Goal: Task Accomplishment & Management: Manage account settings

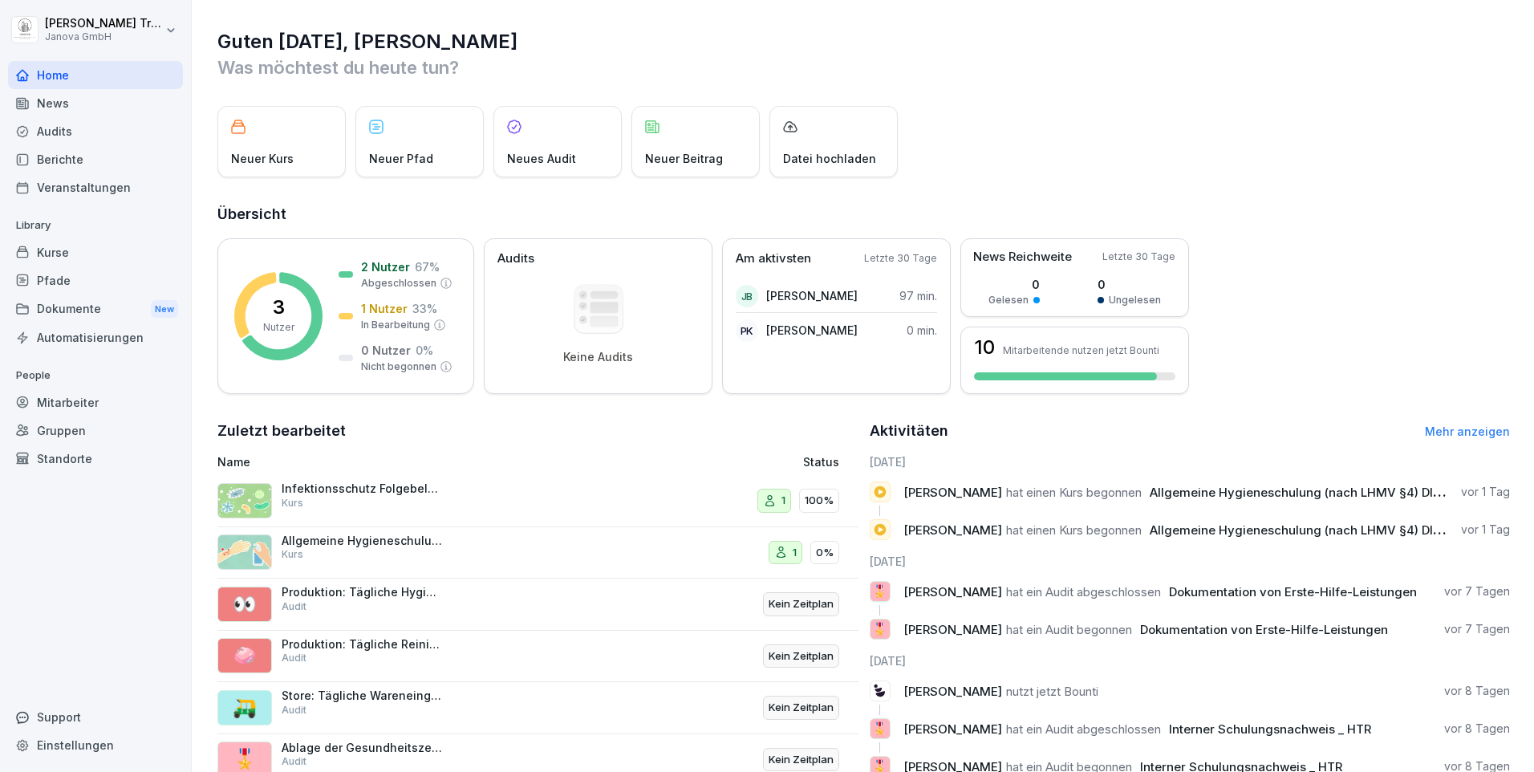
click at [79, 311] on div "Dokumente New" at bounding box center [95, 309] width 175 height 30
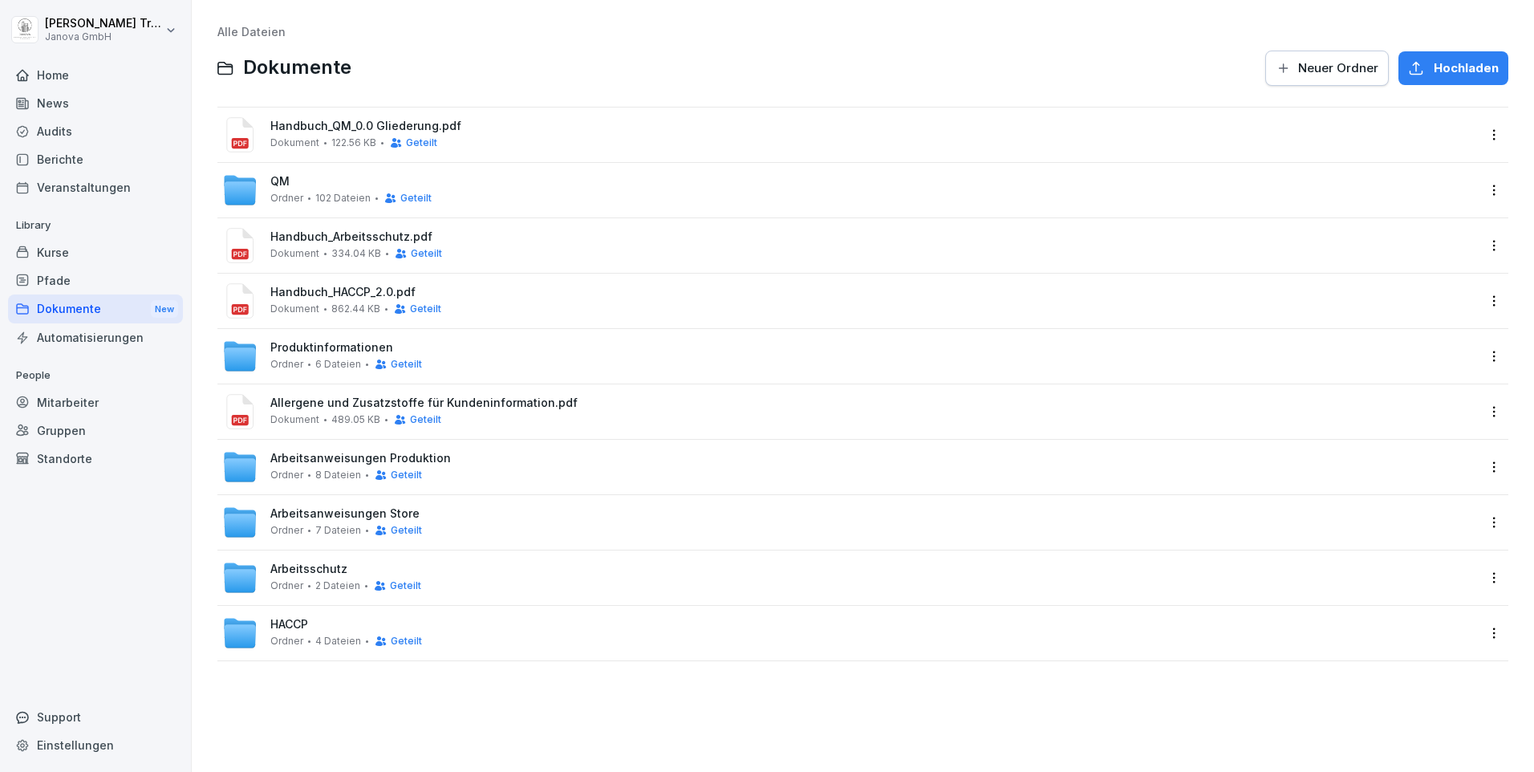
click at [1463, 73] on span "Hochladen" at bounding box center [1465, 68] width 65 height 18
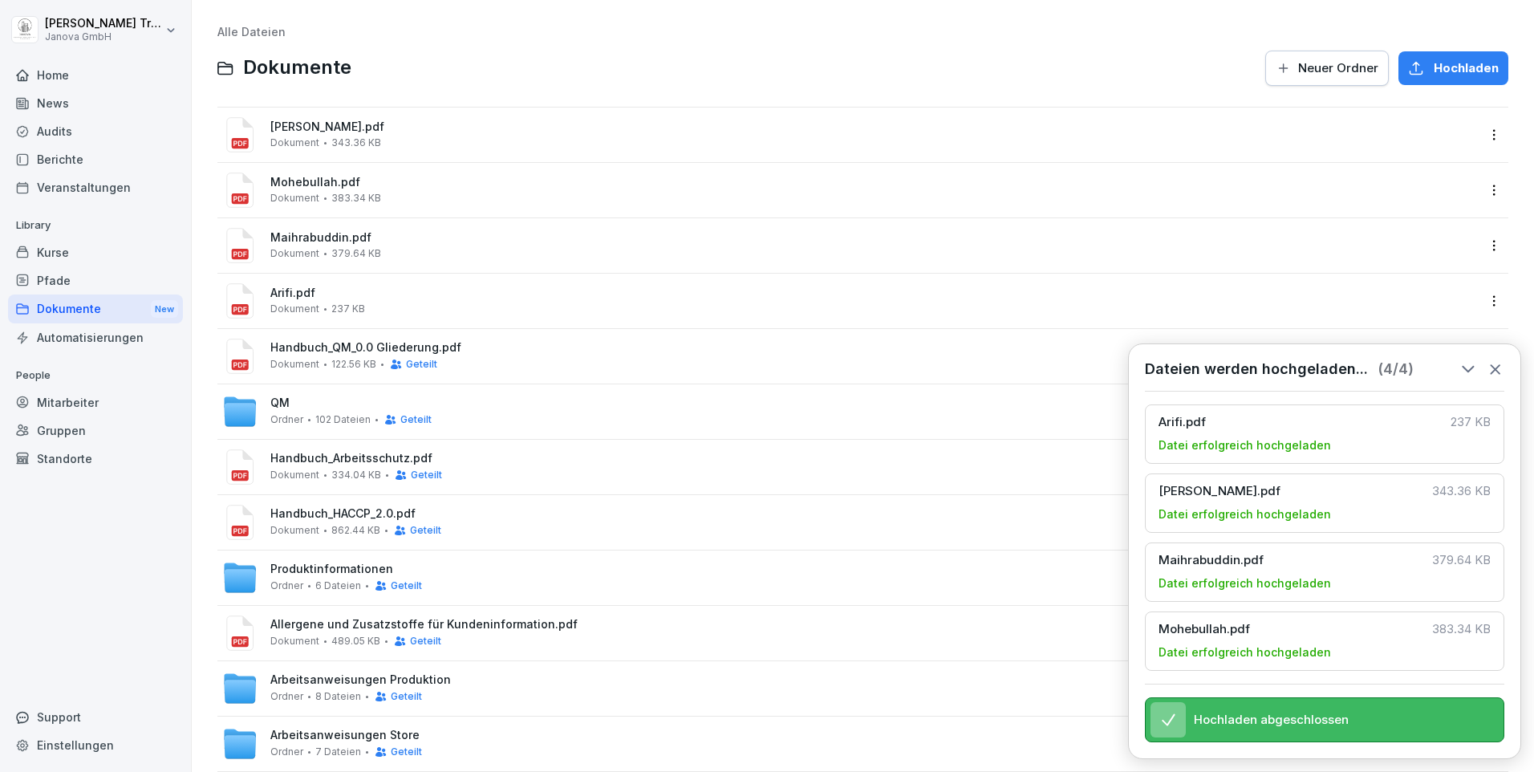
click at [1335, 65] on span "Neuer Ordner" at bounding box center [1338, 68] width 80 height 18
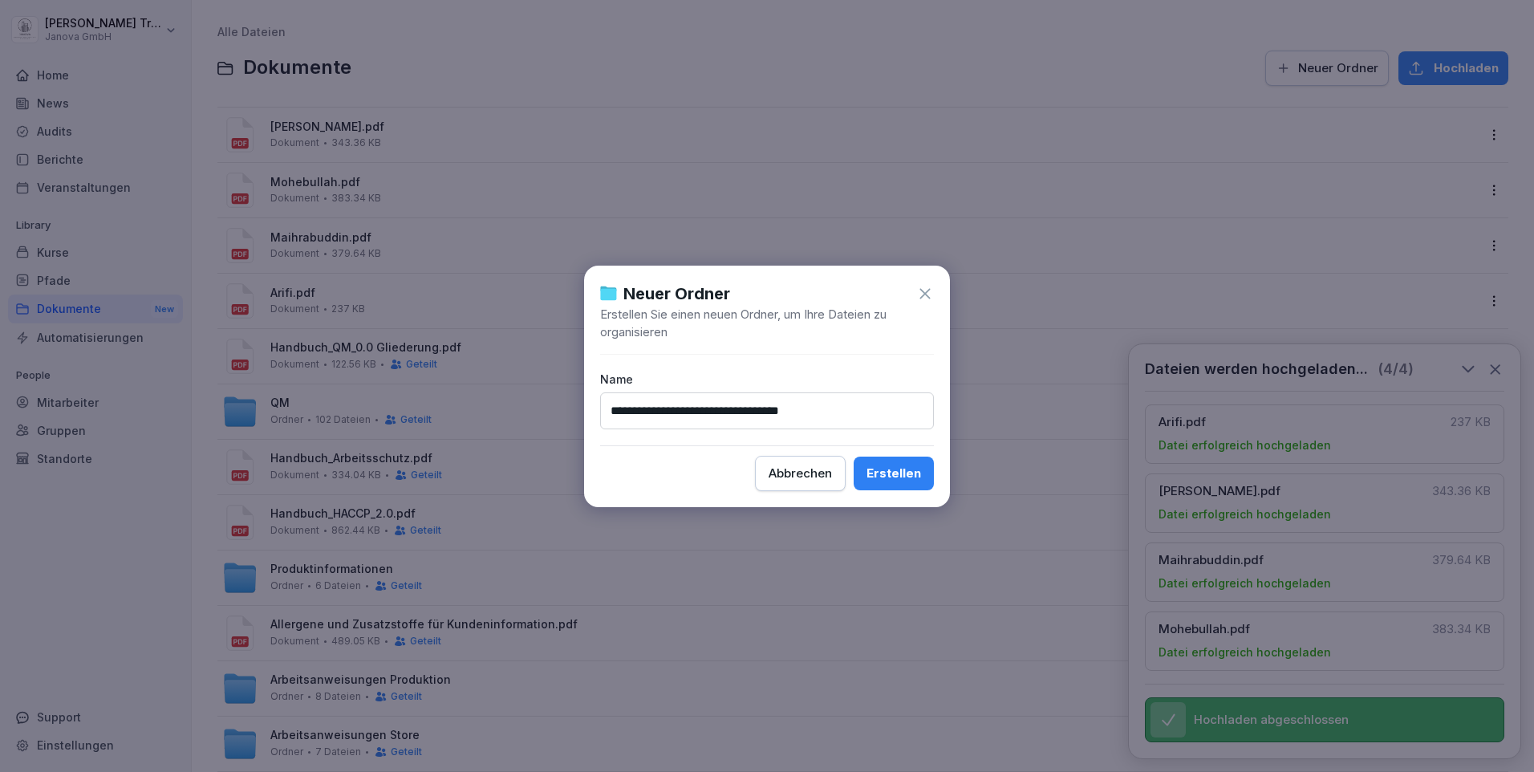
type input "**********"
click at [853, 456] on button "Erstellen" at bounding box center [893, 473] width 80 height 34
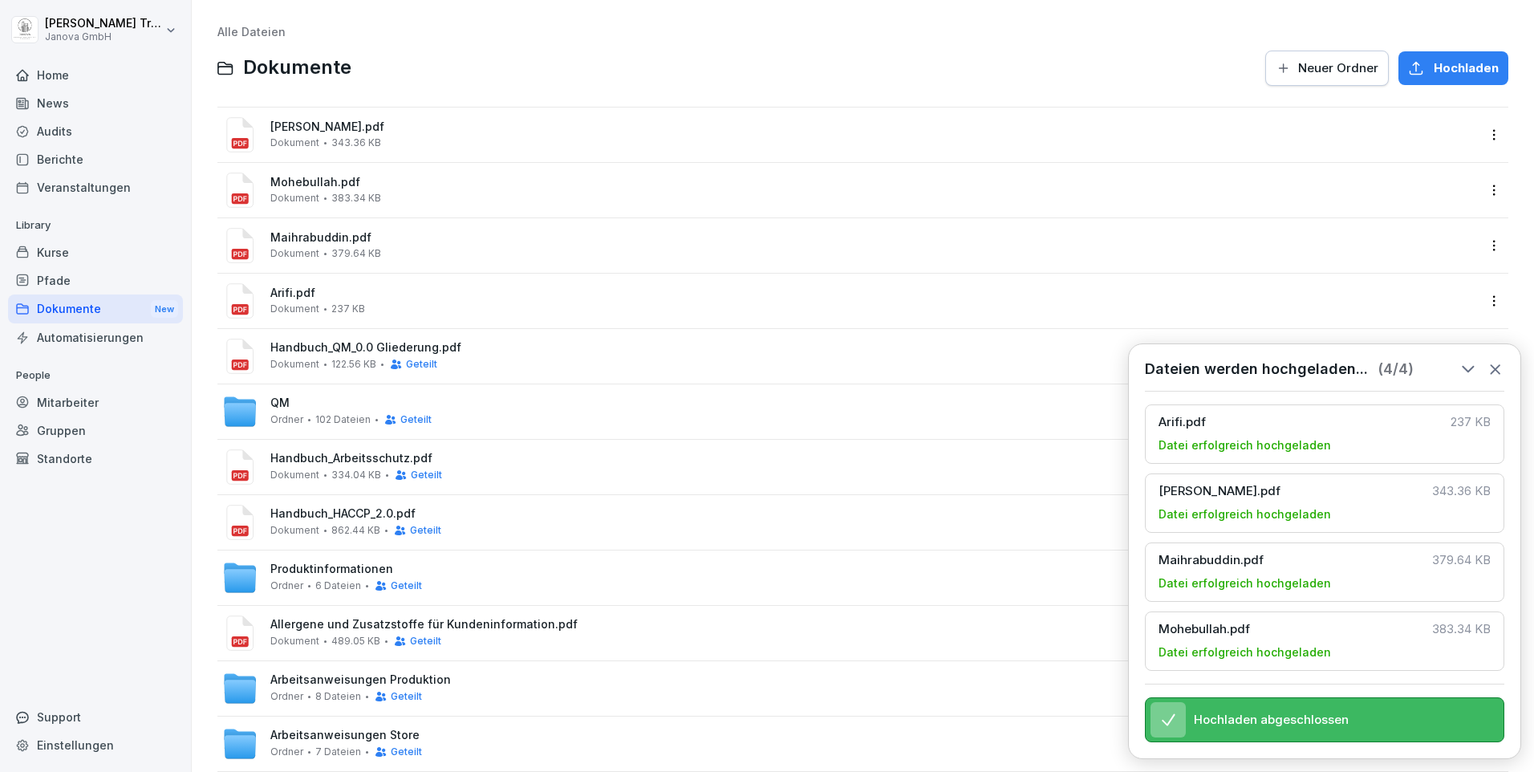
click at [99, 303] on div "Dokumente New" at bounding box center [95, 309] width 175 height 30
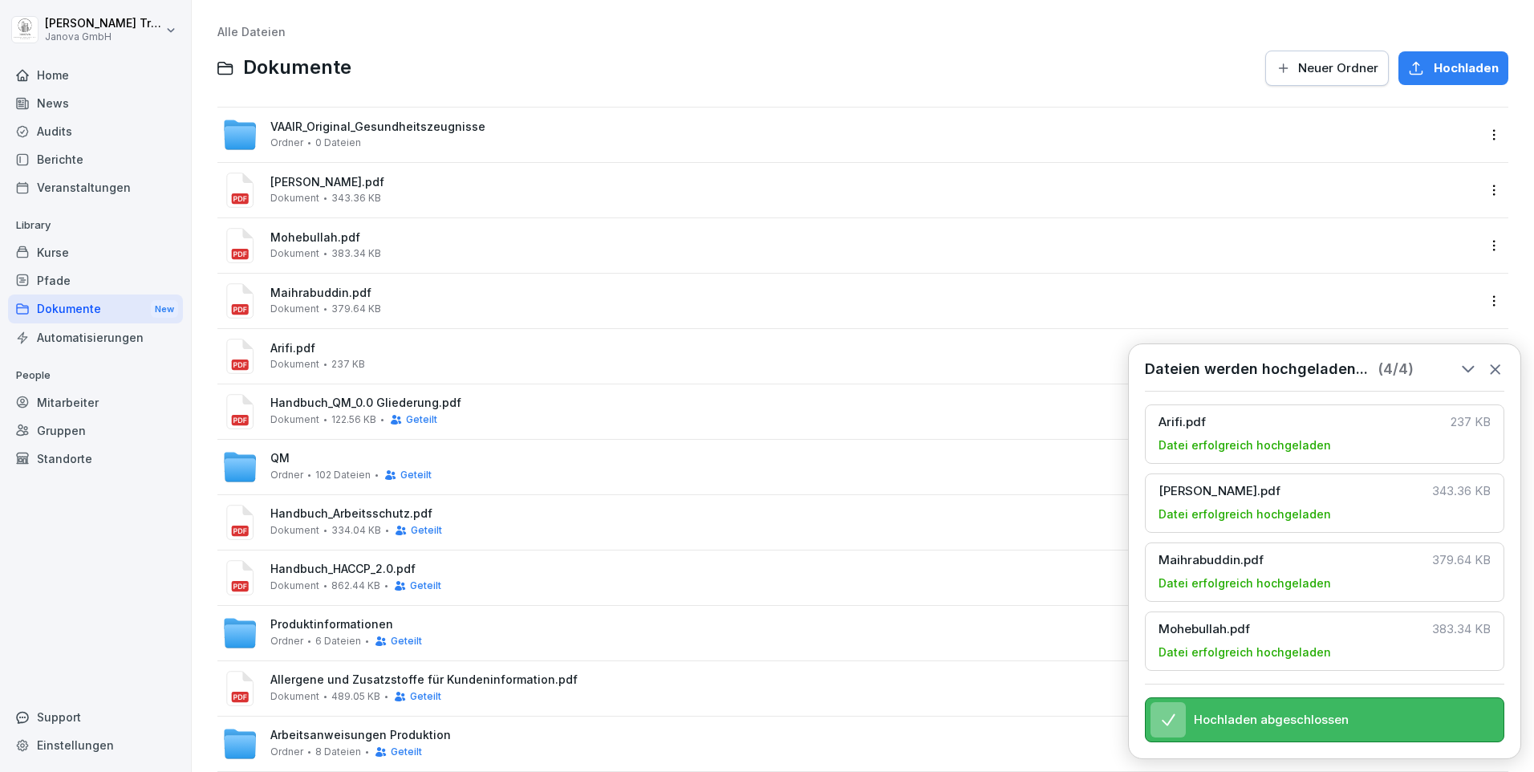
drag, startPoint x: 324, startPoint y: 194, endPoint x: 341, endPoint y: 134, distance: 62.5
click at [338, 132] on div "VAAIR_Original_Gesundheitszeugnisse Ordner 0 Dateien [PERSON_NAME].pdf Dokument…" at bounding box center [862, 522] width 1291 height 831
click at [1479, 186] on html "[PERSON_NAME] Janova GmbH Home News Audits Berichte Veranstaltungen Library Kur…" at bounding box center [767, 386] width 1534 height 772
drag, startPoint x: 294, startPoint y: 181, endPoint x: 963, endPoint y: 189, distance: 669.0
click at [963, 189] on div "[PERSON_NAME].pdf Dokument 343.36 KB" at bounding box center [873, 190] width 1207 height 28
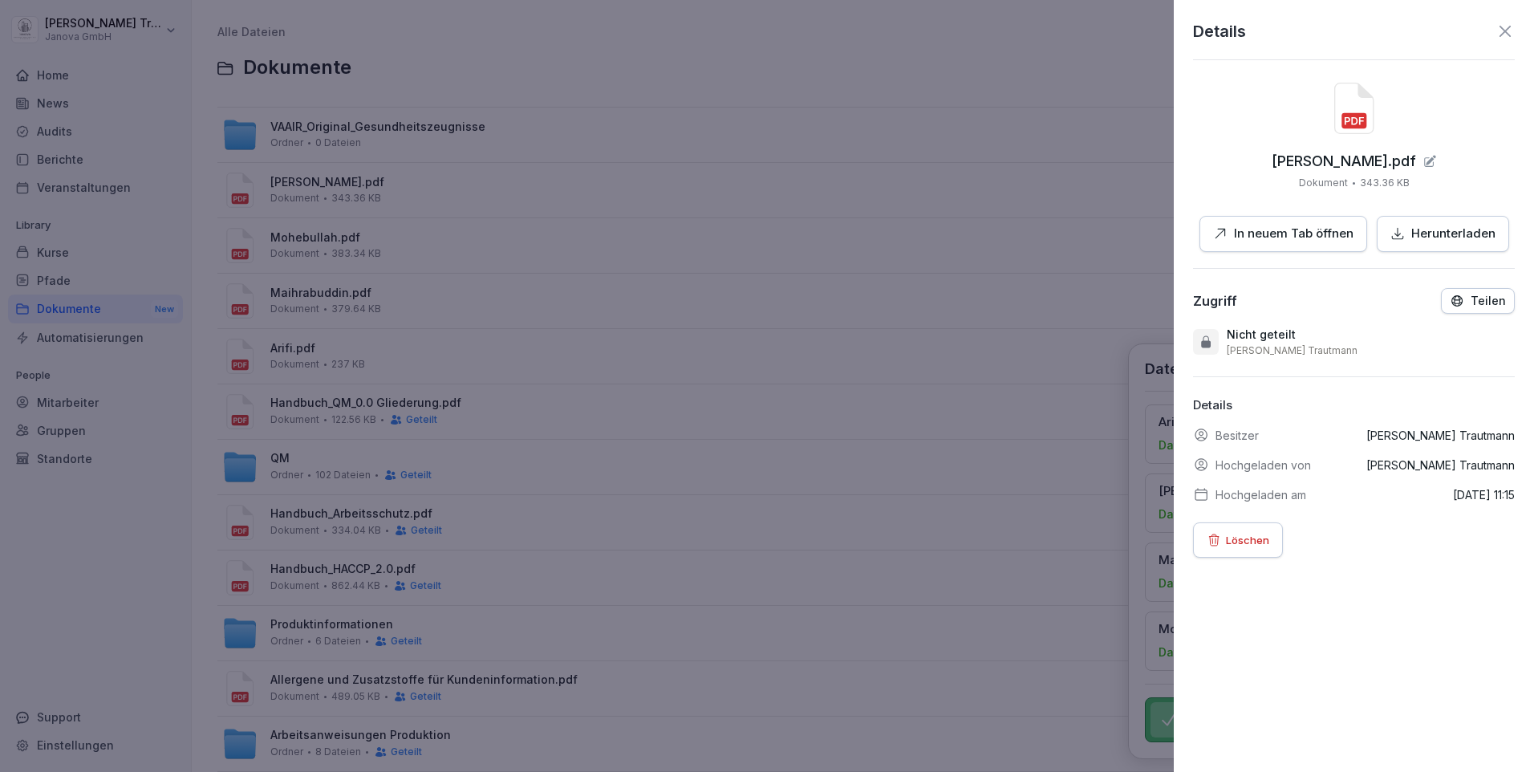
drag, startPoint x: 1488, startPoint y: 30, endPoint x: 1477, endPoint y: 32, distance: 11.3
click at [1495, 30] on icon at bounding box center [1504, 31] width 19 height 19
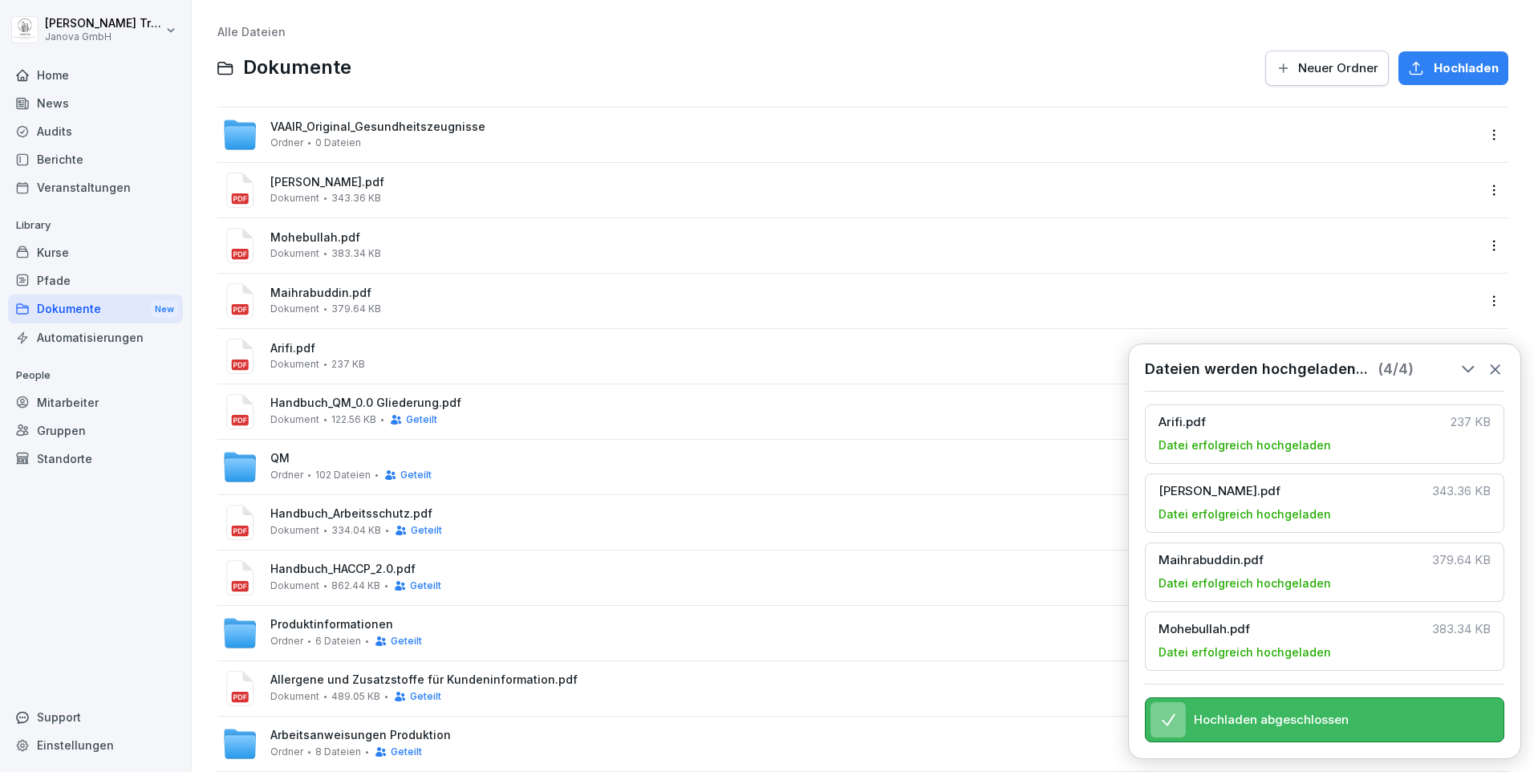
click at [1478, 198] on html "[PERSON_NAME] Janova GmbH Home News Audits Berichte Veranstaltungen Library Kur…" at bounding box center [767, 386] width 1534 height 772
click at [1502, 356] on div "Umbenennen" at bounding box center [1452, 351] width 169 height 32
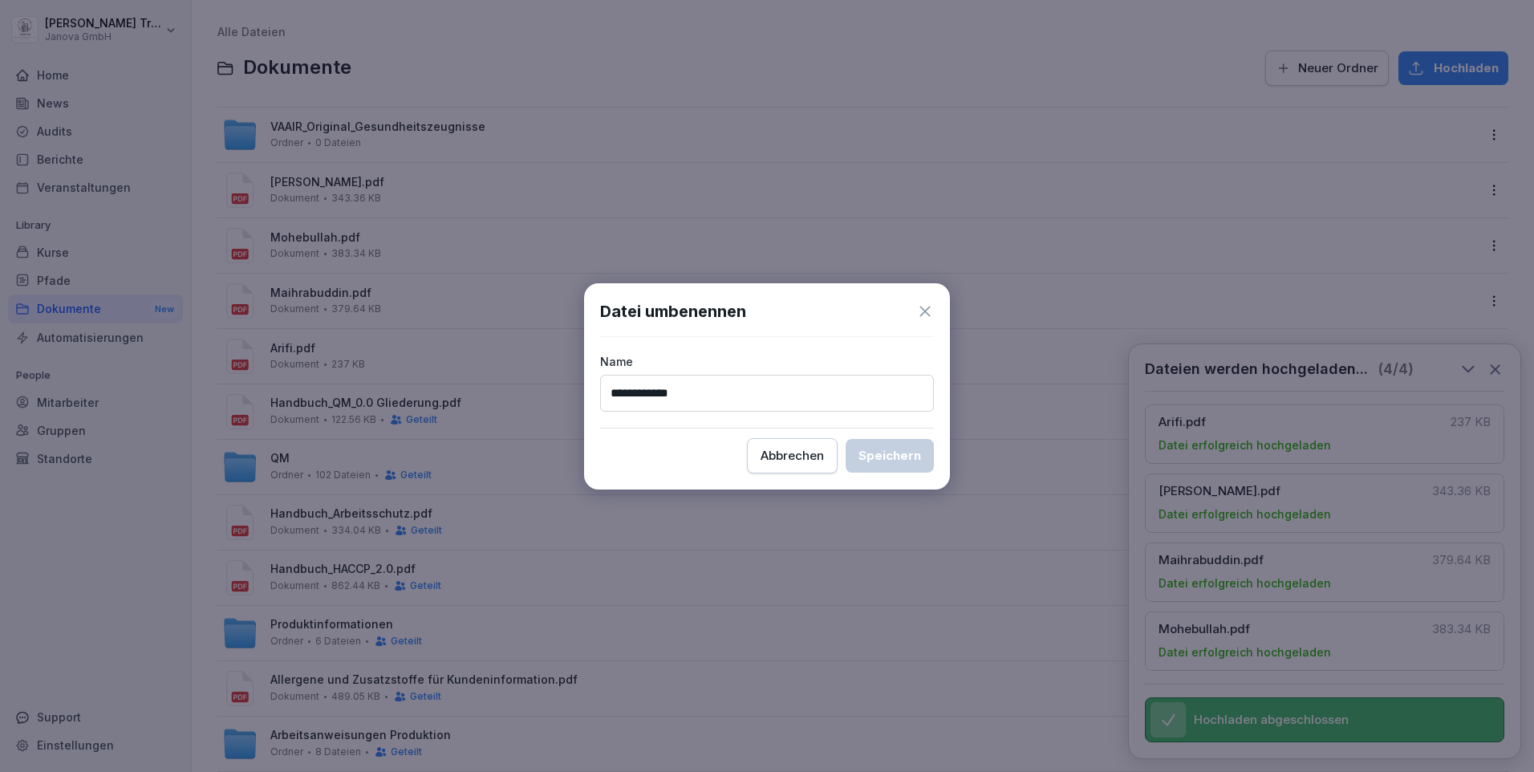
drag, startPoint x: 818, startPoint y: 463, endPoint x: 826, endPoint y: 447, distance: 17.9
click at [818, 462] on div "Abbrechen" at bounding box center [791, 456] width 63 height 18
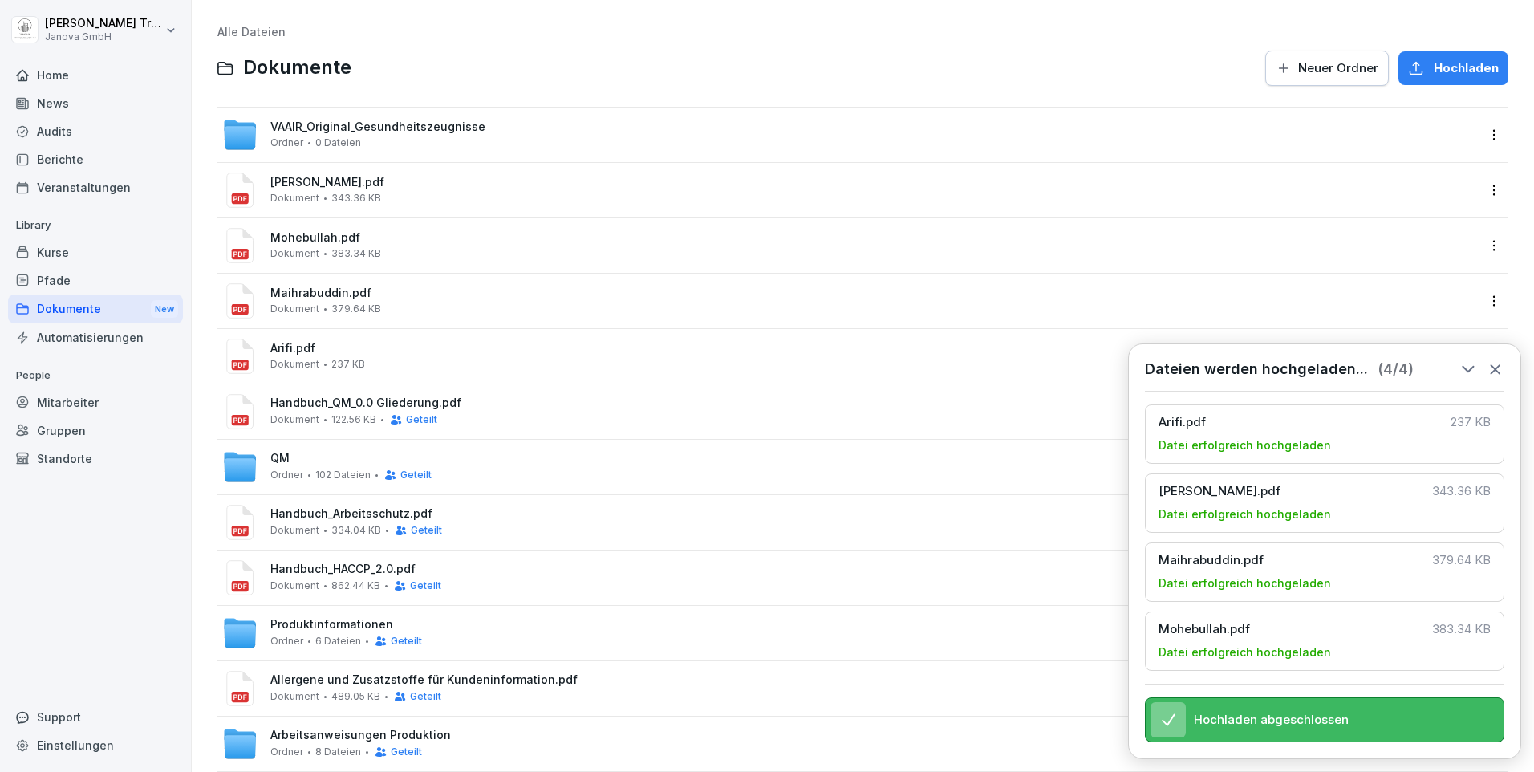
click at [1247, 732] on div "Hochladen abgeschlossen" at bounding box center [1324, 719] width 359 height 45
click at [1494, 360] on icon at bounding box center [1495, 369] width 18 height 18
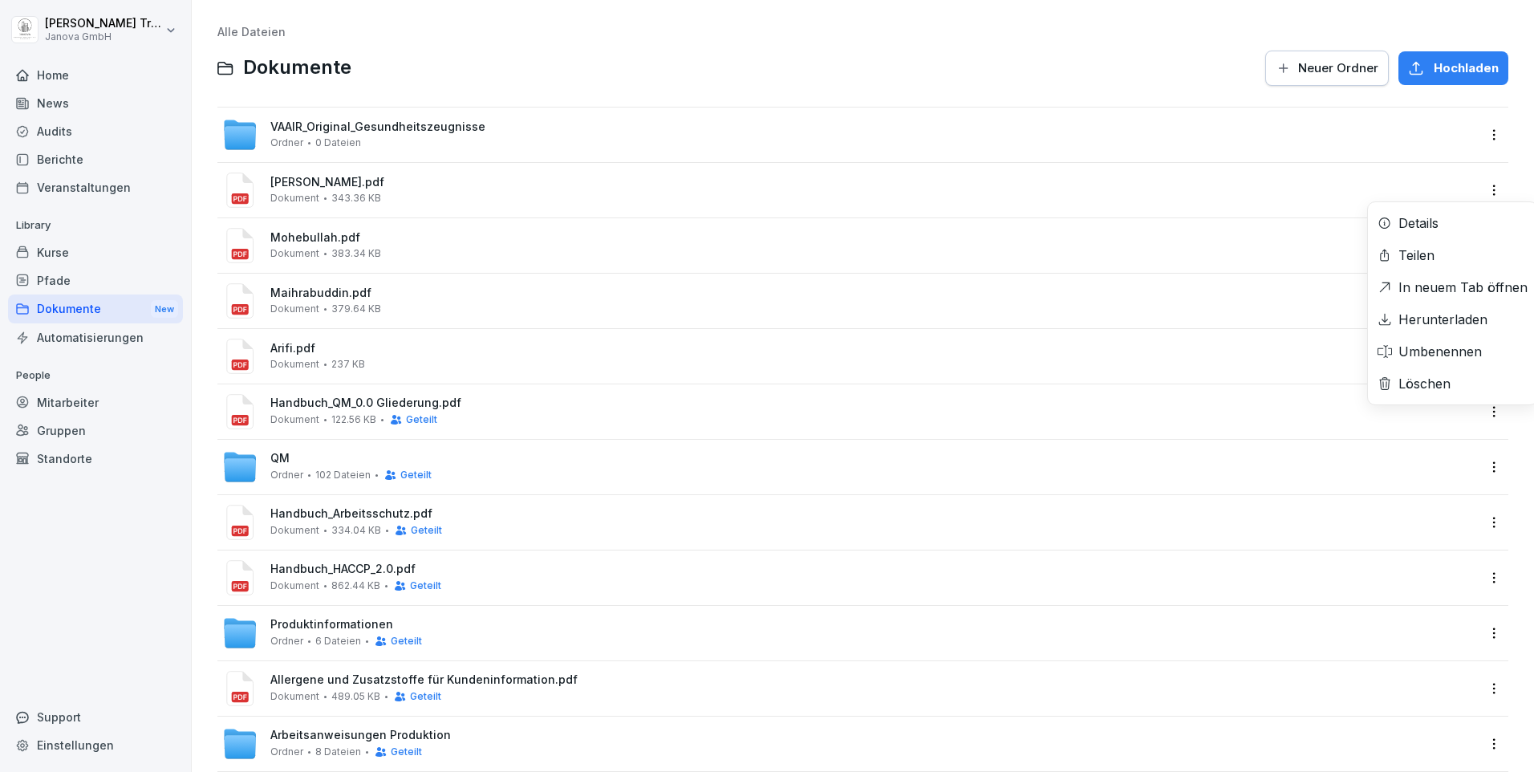
click at [1485, 192] on html "[PERSON_NAME] Janova GmbH Home News Audits Berichte Veranstaltungen Library Kur…" at bounding box center [767, 386] width 1534 height 772
click at [1436, 378] on div "Löschen" at bounding box center [1424, 383] width 52 height 19
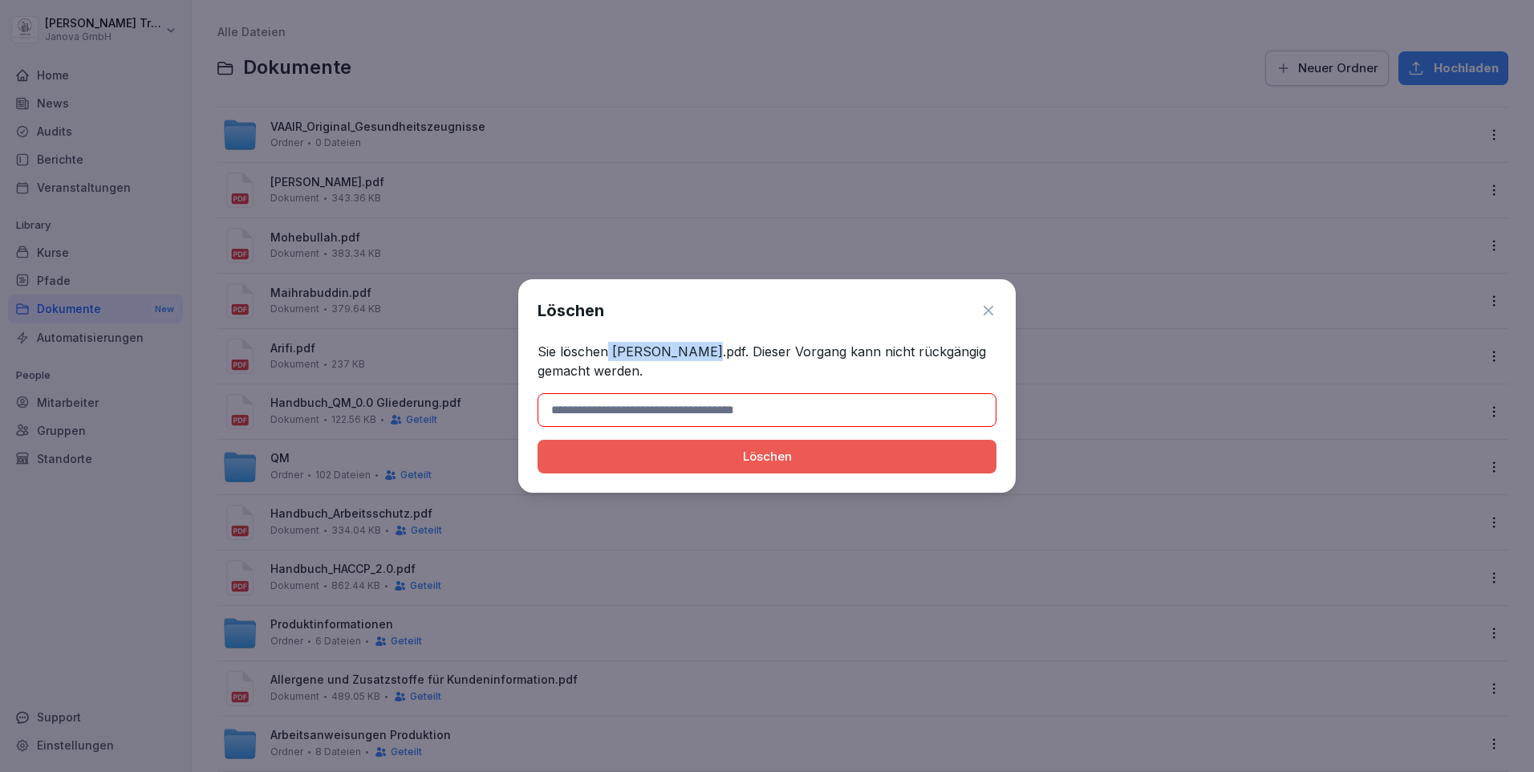
drag, startPoint x: 609, startPoint y: 349, endPoint x: 690, endPoint y: 336, distance: 82.0
click at [690, 336] on div "Löschen Sie löschen [PERSON_NAME].pdf. Dieser Vorgang kann nicht rückgängig gem…" at bounding box center [766, 385] width 497 height 213
copy p "[PERSON_NAME].pdf"
click at [630, 408] on input at bounding box center [766, 410] width 459 height 34
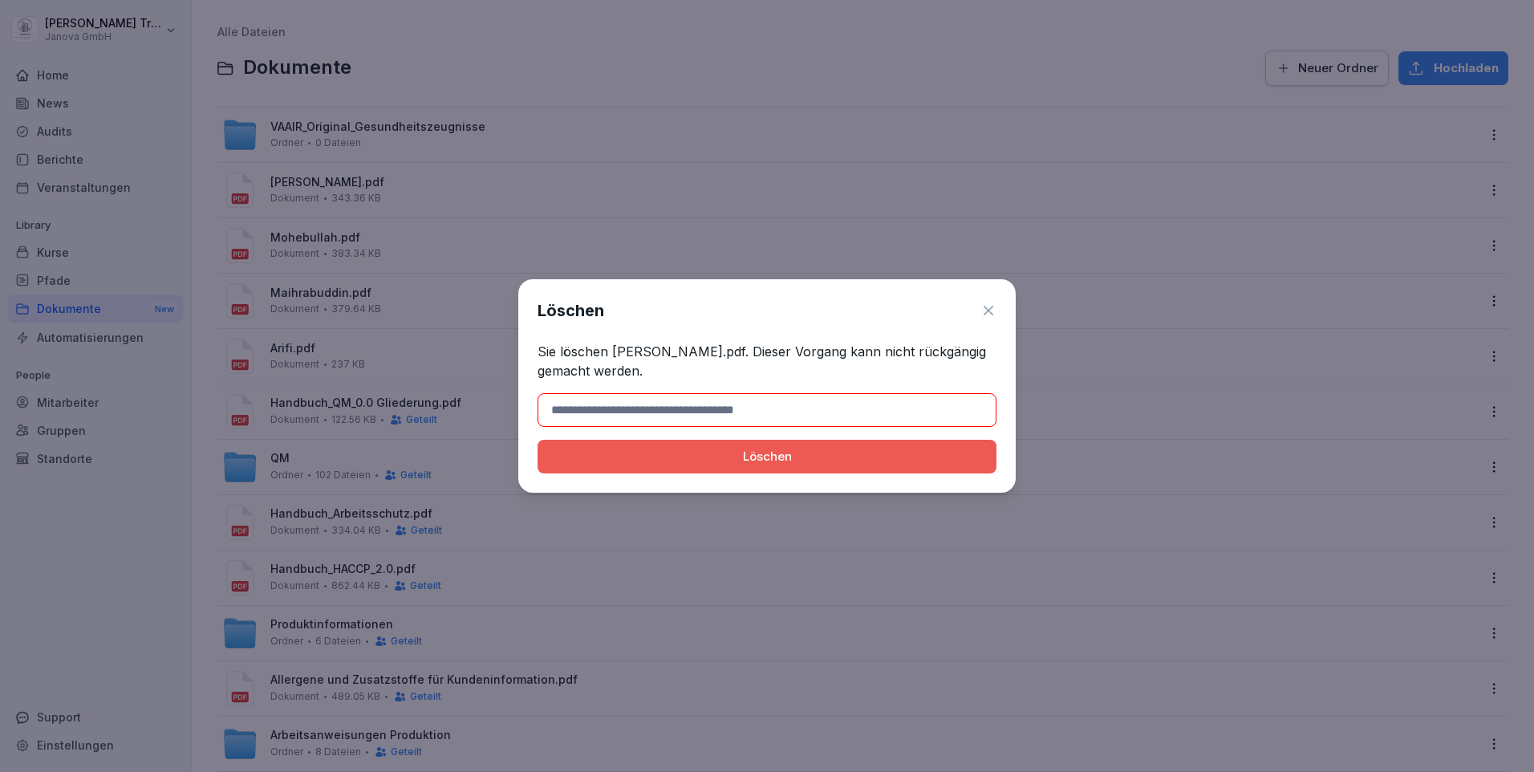
paste input "**********"
click at [710, 464] on div "Löschen" at bounding box center [766, 457] width 433 height 18
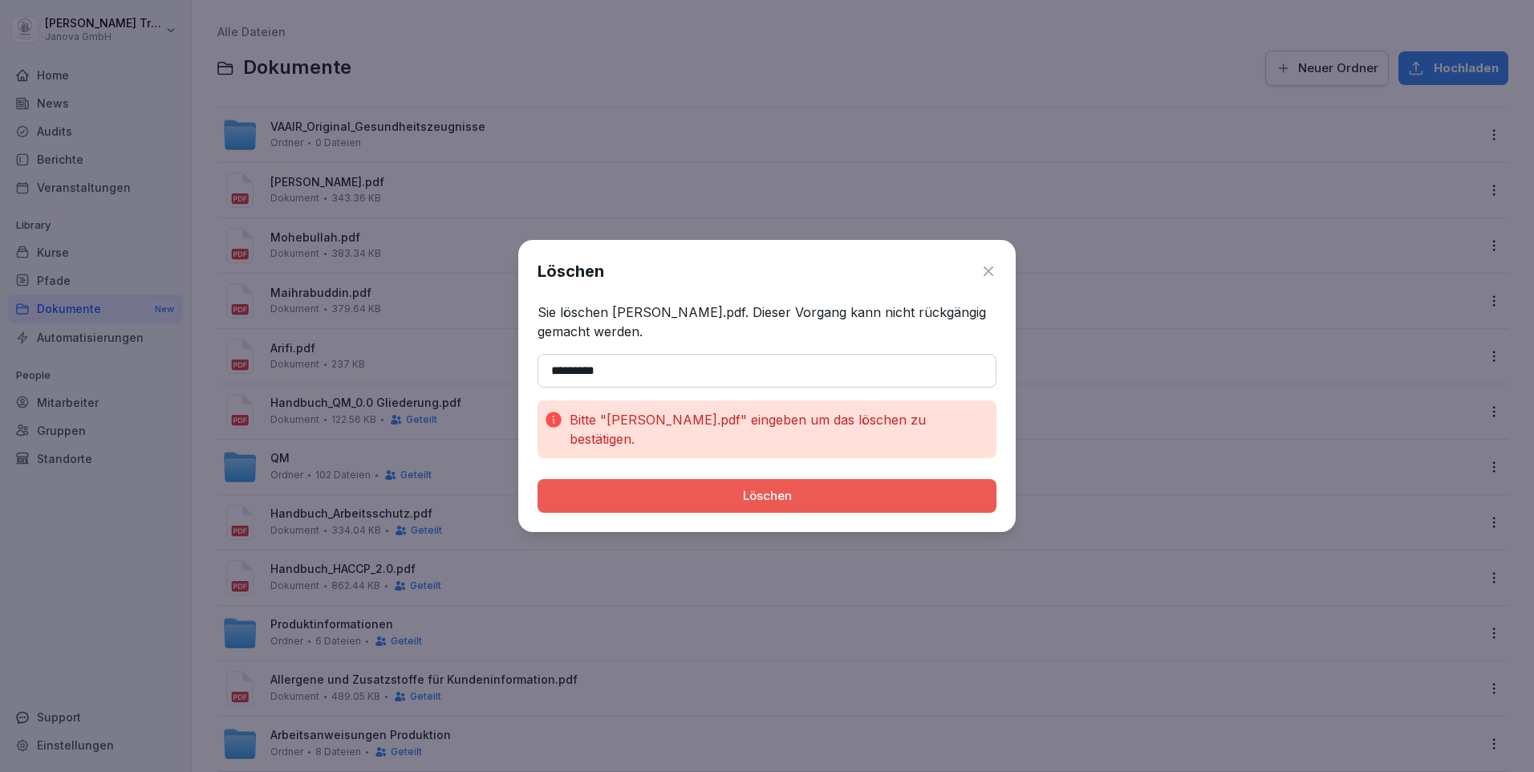
click at [760, 487] on div "Löschen" at bounding box center [766, 496] width 433 height 18
drag, startPoint x: 613, startPoint y: 318, endPoint x: 654, endPoint y: 323, distance: 41.2
click at [654, 323] on p "Sie löschen [PERSON_NAME].pdf. Dieser Vorgang kann nicht rückgängig gemacht wer…" at bounding box center [766, 321] width 459 height 39
drag, startPoint x: 654, startPoint y: 323, endPoint x: 610, endPoint y: 317, distance: 43.8
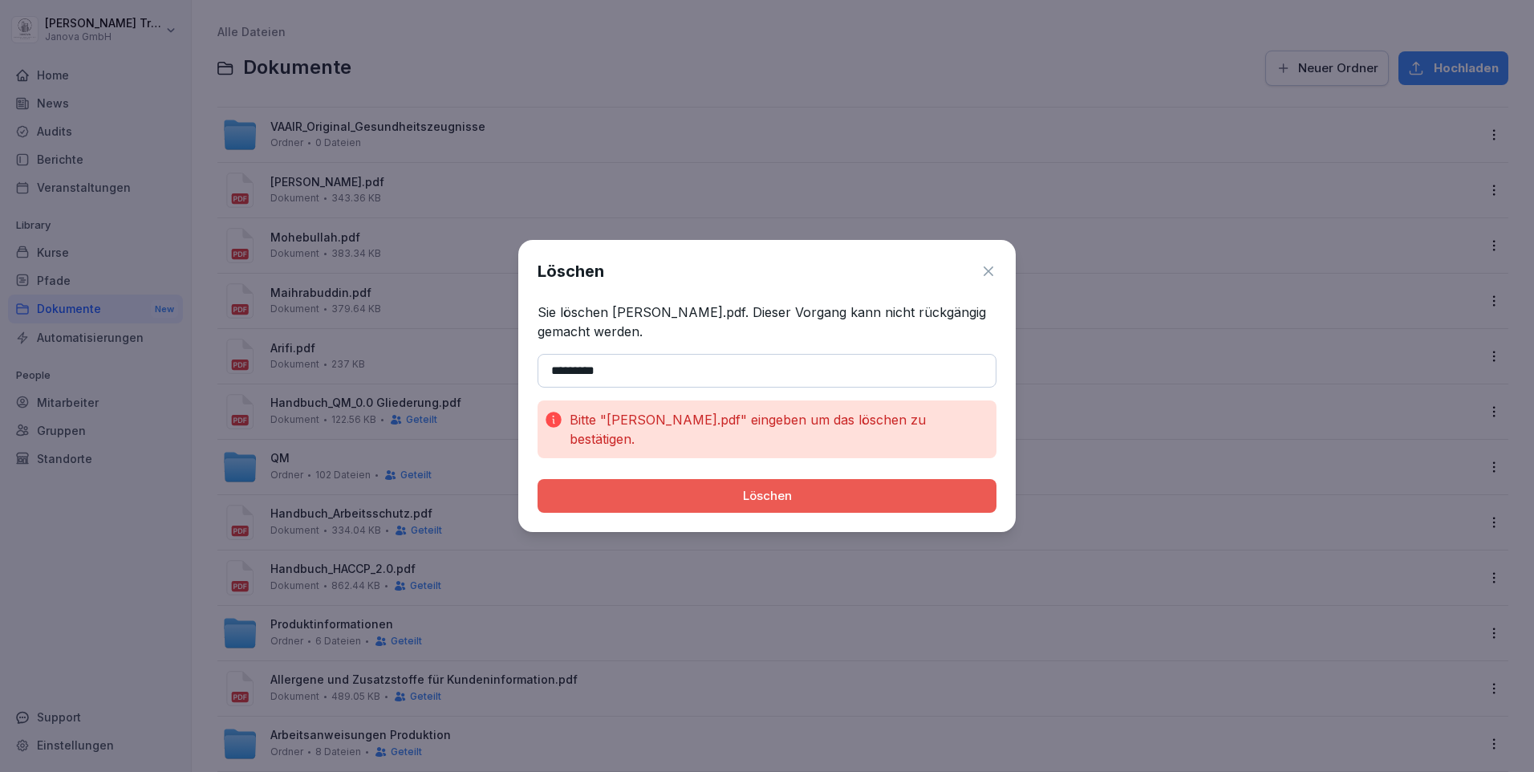
click at [610, 317] on p "Sie löschen [PERSON_NAME].pdf. Dieser Vorgang kann nicht rückgängig gemacht wer…" at bounding box center [766, 321] width 459 height 39
drag, startPoint x: 610, startPoint y: 317, endPoint x: 687, endPoint y: 326, distance: 76.8
click at [687, 326] on p "Sie löschen [PERSON_NAME].pdf. Dieser Vorgang kann nicht rückgängig gemacht wer…" at bounding box center [766, 321] width 459 height 39
copy p "[PERSON_NAME].pdf"
click at [628, 381] on input "********" at bounding box center [766, 371] width 459 height 34
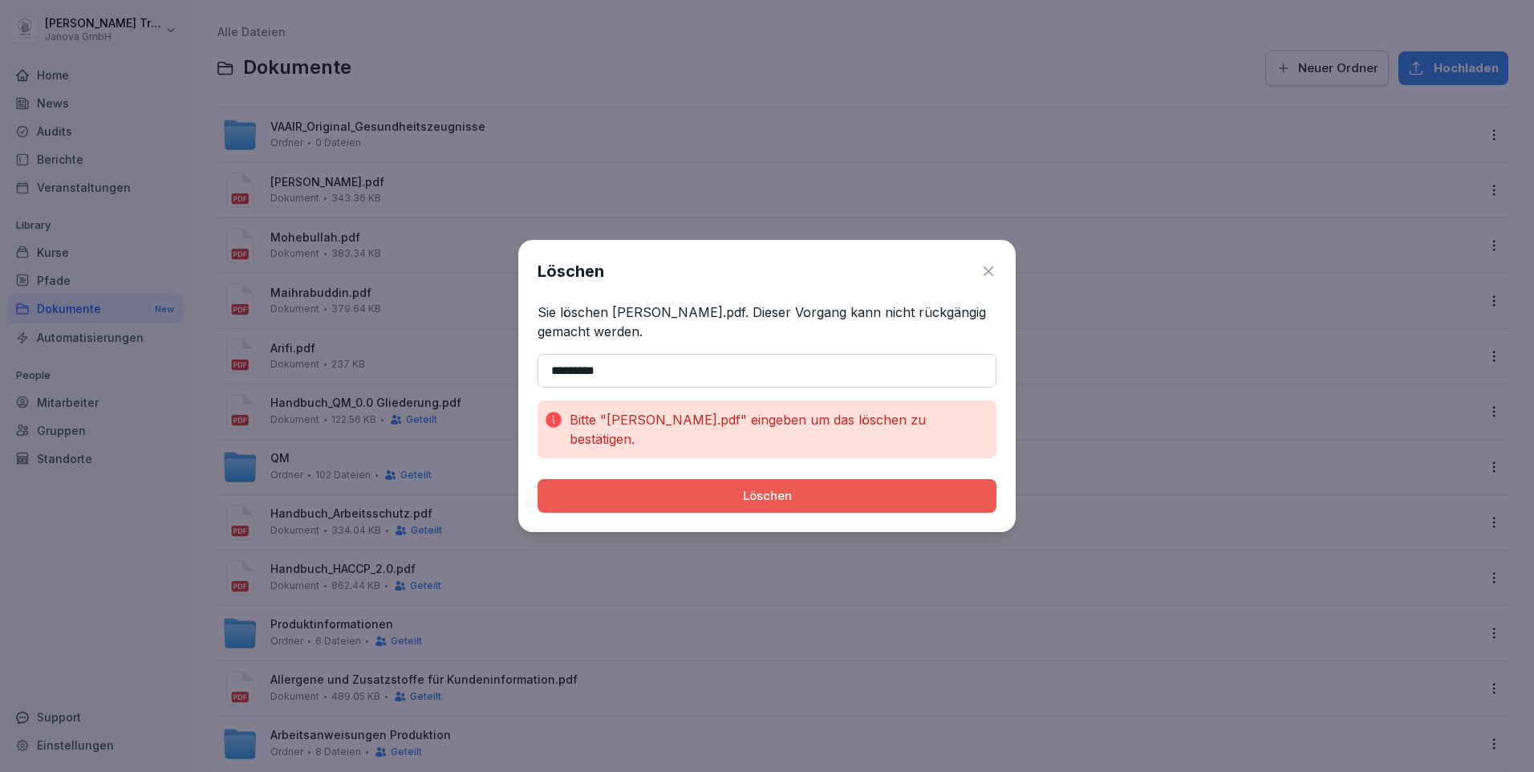
paste input "**********"
drag, startPoint x: 603, startPoint y: 376, endPoint x: 486, endPoint y: 387, distance: 117.6
click at [486, 387] on body "**********" at bounding box center [767, 386] width 1534 height 772
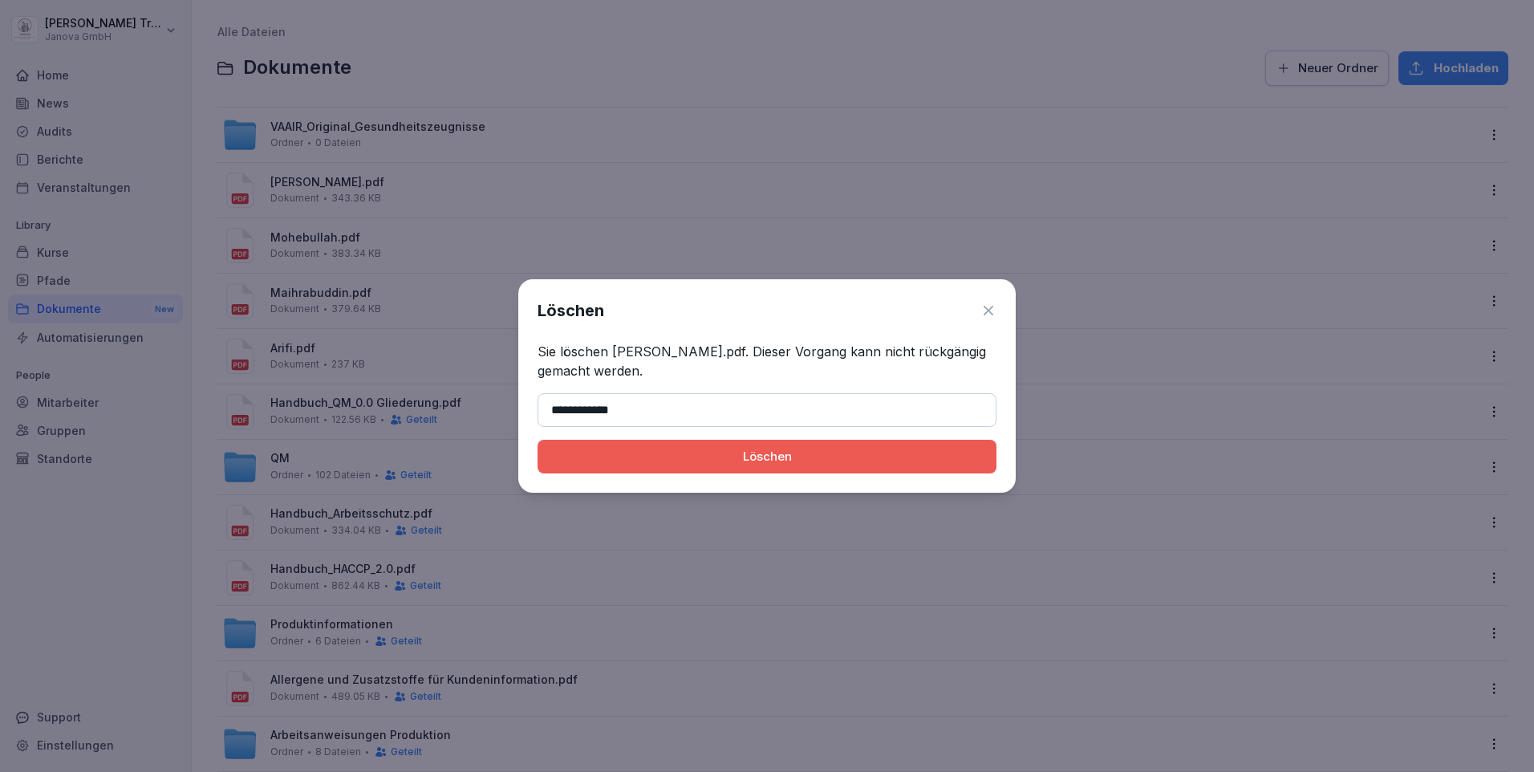
type input "**********"
click at [537, 440] on button "Löschen" at bounding box center [766, 457] width 459 height 34
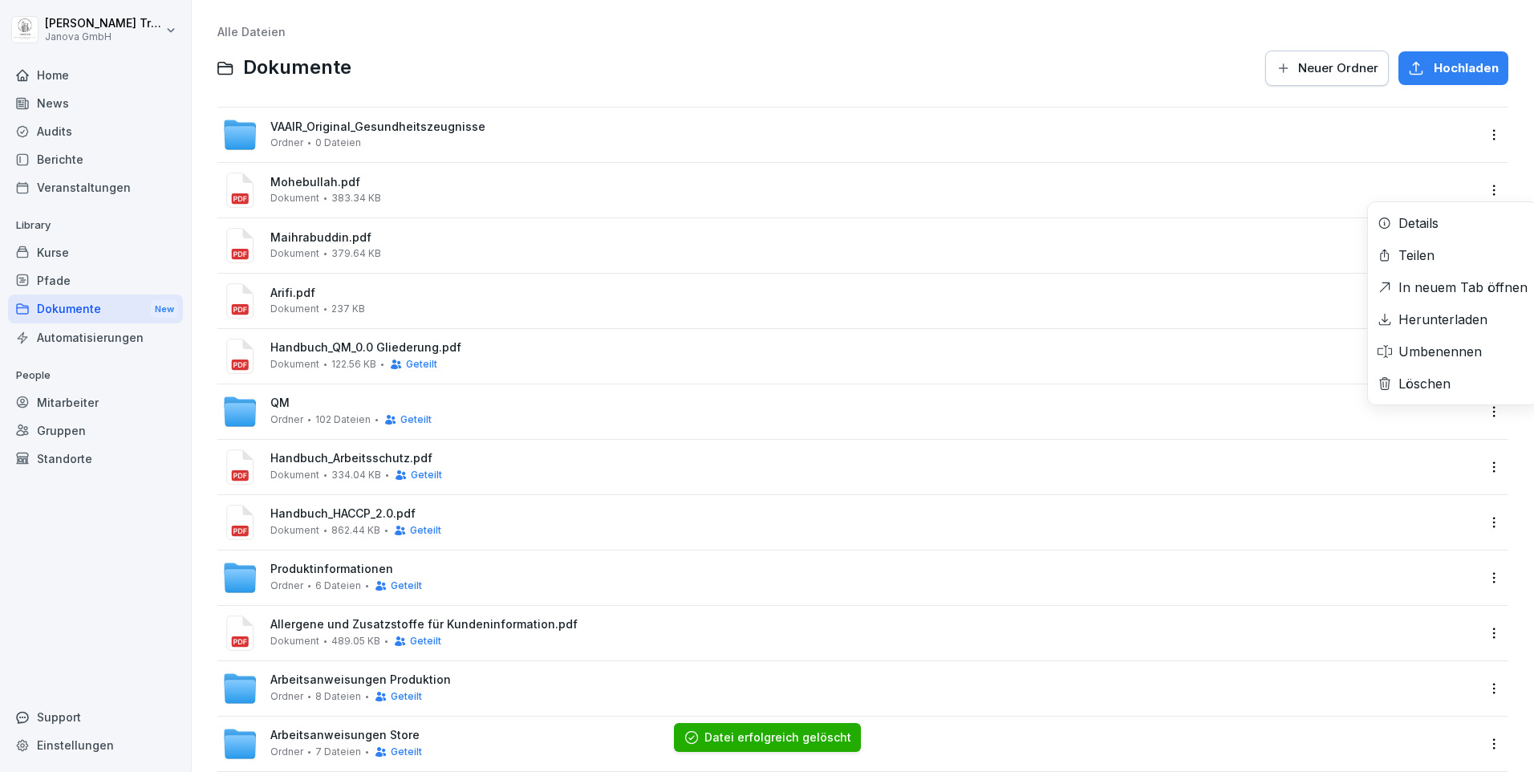
click at [1485, 183] on html "[PERSON_NAME] Janova GmbH Home News Audits Berichte Veranstaltungen Library Kur…" at bounding box center [767, 386] width 1534 height 772
click at [1448, 378] on div "Löschen" at bounding box center [1424, 383] width 52 height 19
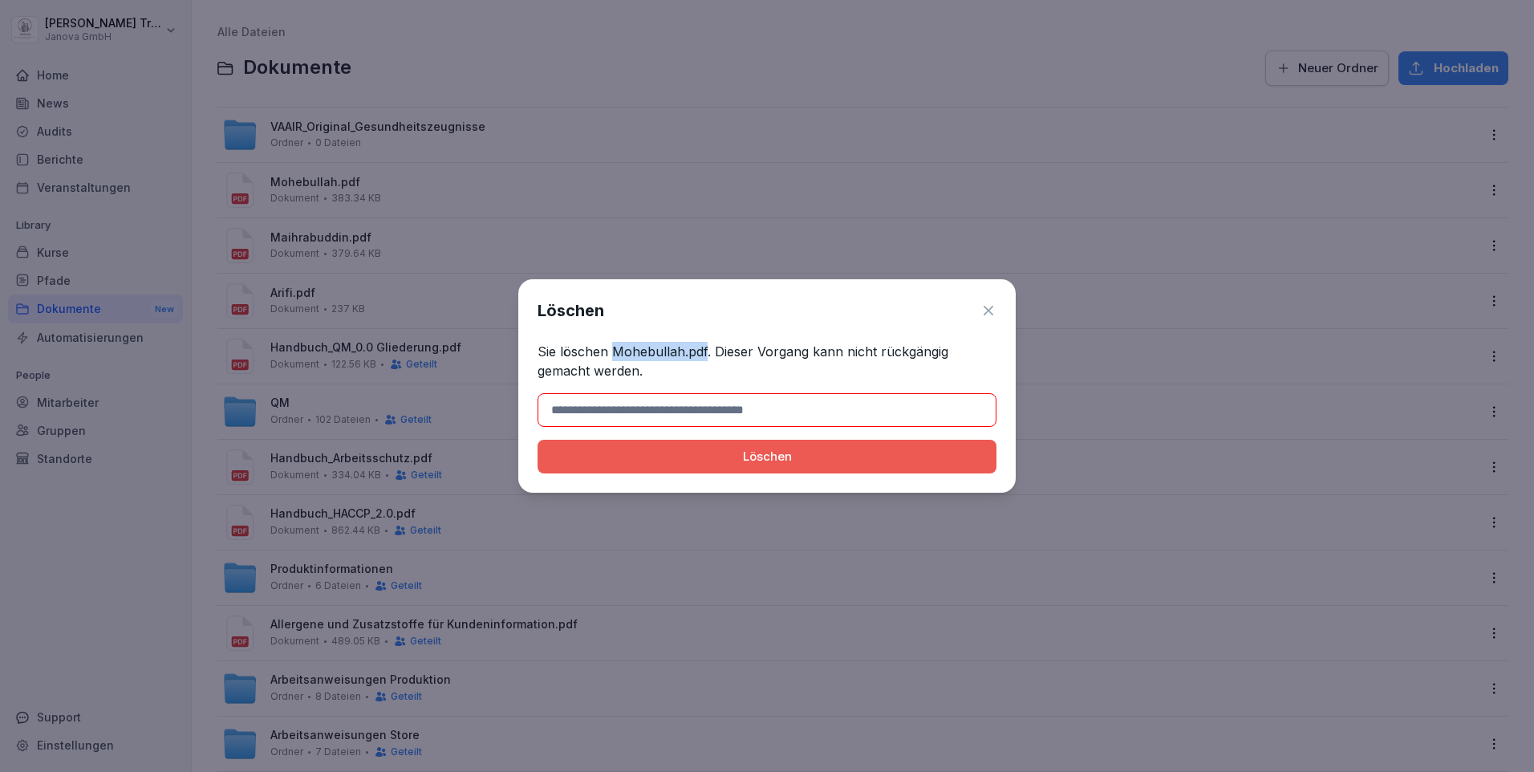
drag, startPoint x: 610, startPoint y: 349, endPoint x: 706, endPoint y: 352, distance: 95.5
click at [706, 352] on p "Sie löschen Mohebullah.pdf. Dieser Vorgang kann nicht rückgängig gemacht werden." at bounding box center [766, 361] width 459 height 39
copy p "Mohebullah.pdf"
click at [648, 400] on input at bounding box center [766, 410] width 459 height 34
paste input "**********"
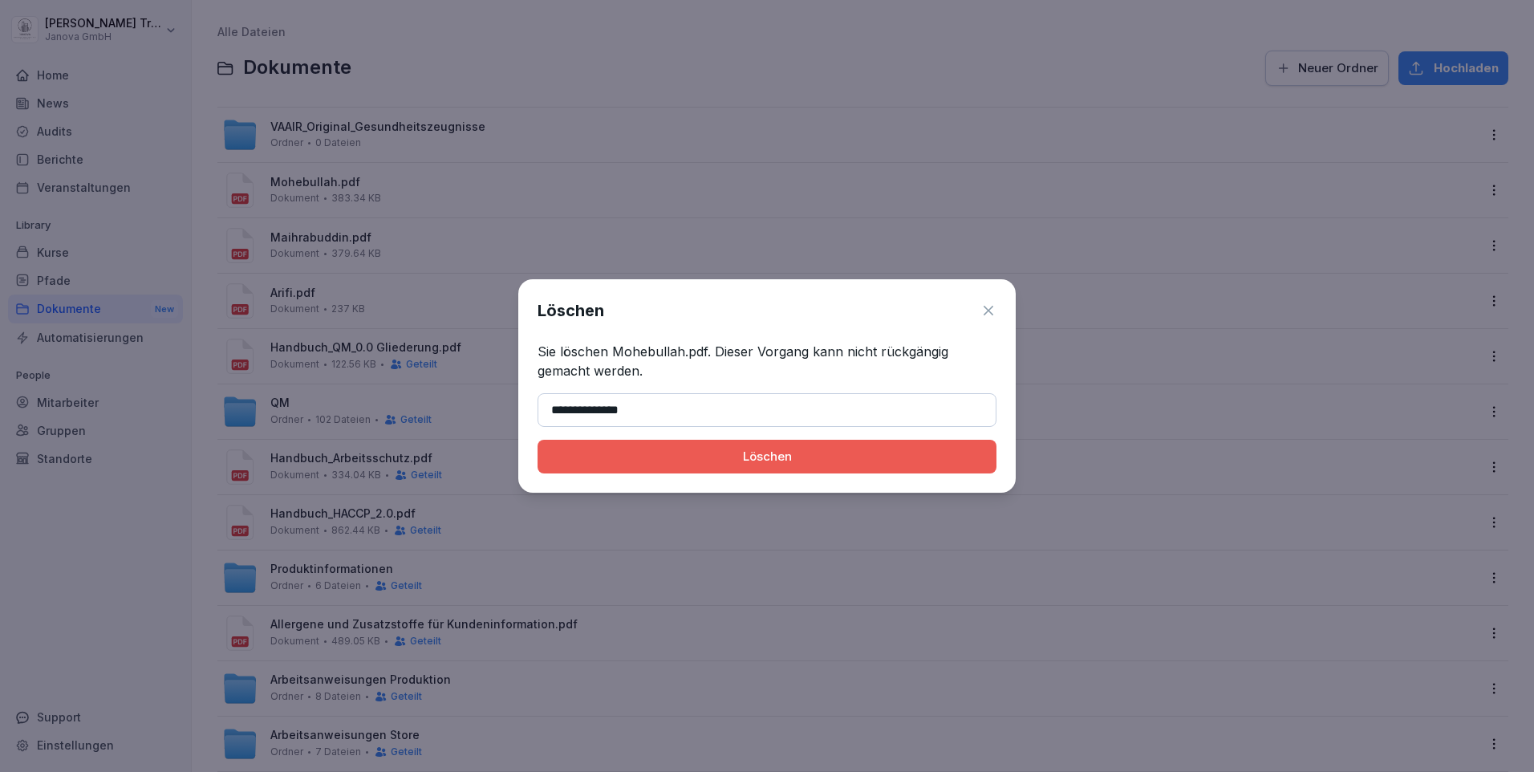
type input "**********"
click at [772, 443] on button "Löschen" at bounding box center [766, 457] width 459 height 34
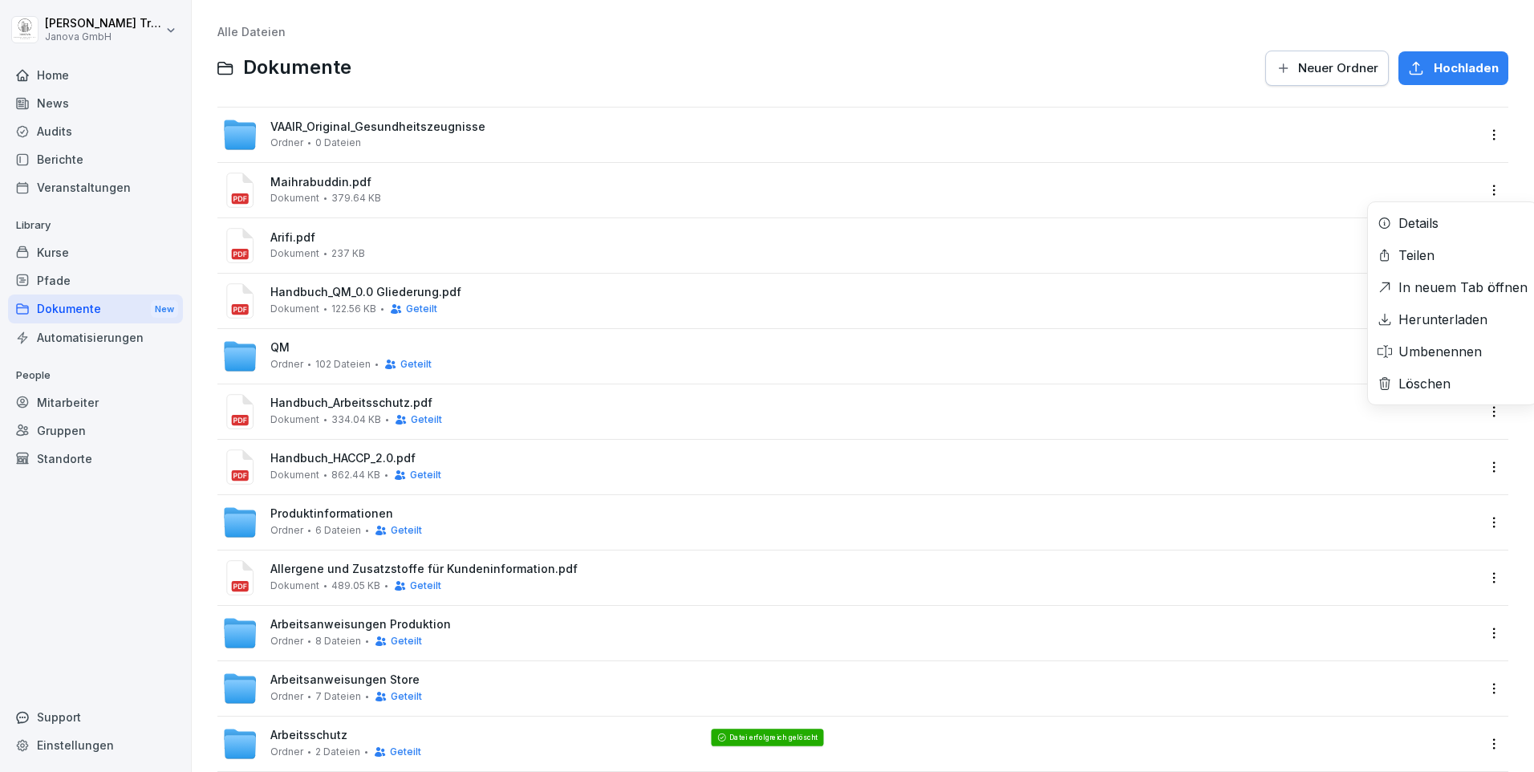
click at [1484, 188] on html "[PERSON_NAME] Janova GmbH Home News Audits Berichte Veranstaltungen Library Kur…" at bounding box center [767, 386] width 1534 height 772
click at [1437, 373] on div "Löschen" at bounding box center [1452, 383] width 169 height 32
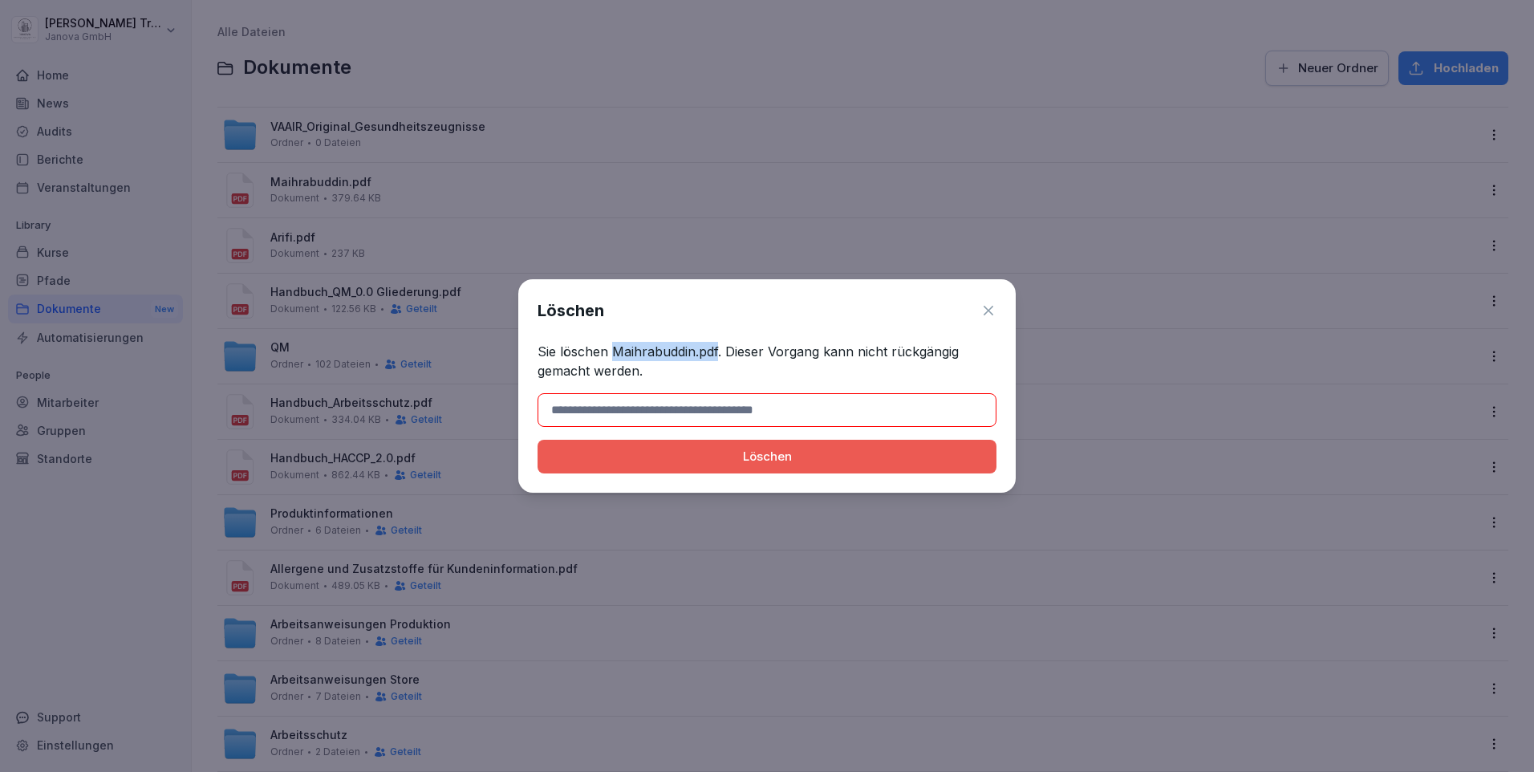
drag, startPoint x: 612, startPoint y: 349, endPoint x: 717, endPoint y: 360, distance: 105.7
click at [717, 360] on p "Sie löschen Maihrabuddin.pdf. Dieser Vorgang kann nicht rückgängig gemacht werd…" at bounding box center [766, 361] width 459 height 39
copy p "Maihrabuddin.pdf"
click at [706, 403] on input at bounding box center [766, 410] width 459 height 34
paste input "**********"
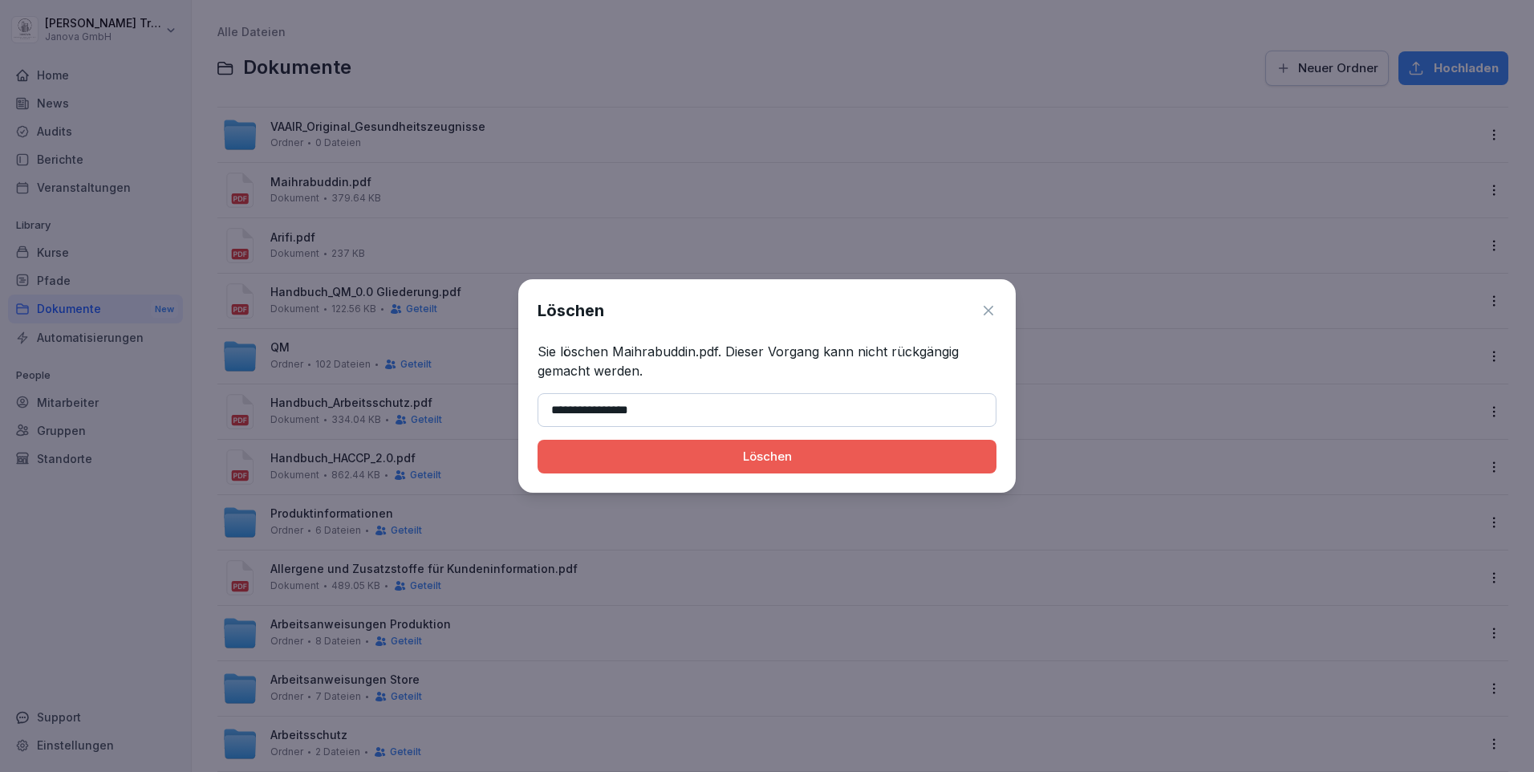
type input "**********"
click at [776, 456] on div "Löschen" at bounding box center [766, 457] width 433 height 18
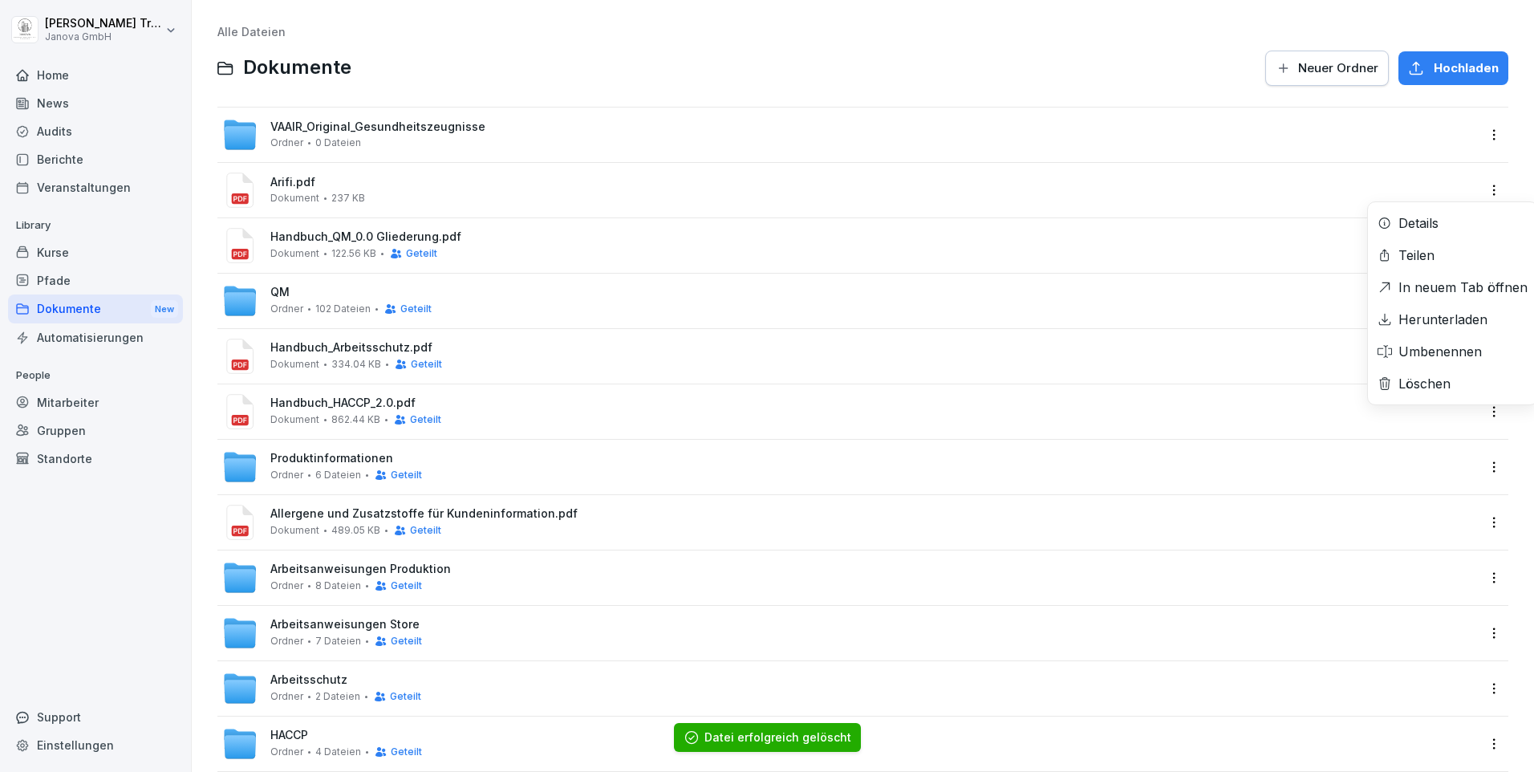
click at [1486, 186] on html "[PERSON_NAME] Janova GmbH Home News Audits Berichte Veranstaltungen Library Kur…" at bounding box center [767, 386] width 1534 height 772
click at [1441, 377] on div "Löschen" at bounding box center [1424, 383] width 52 height 19
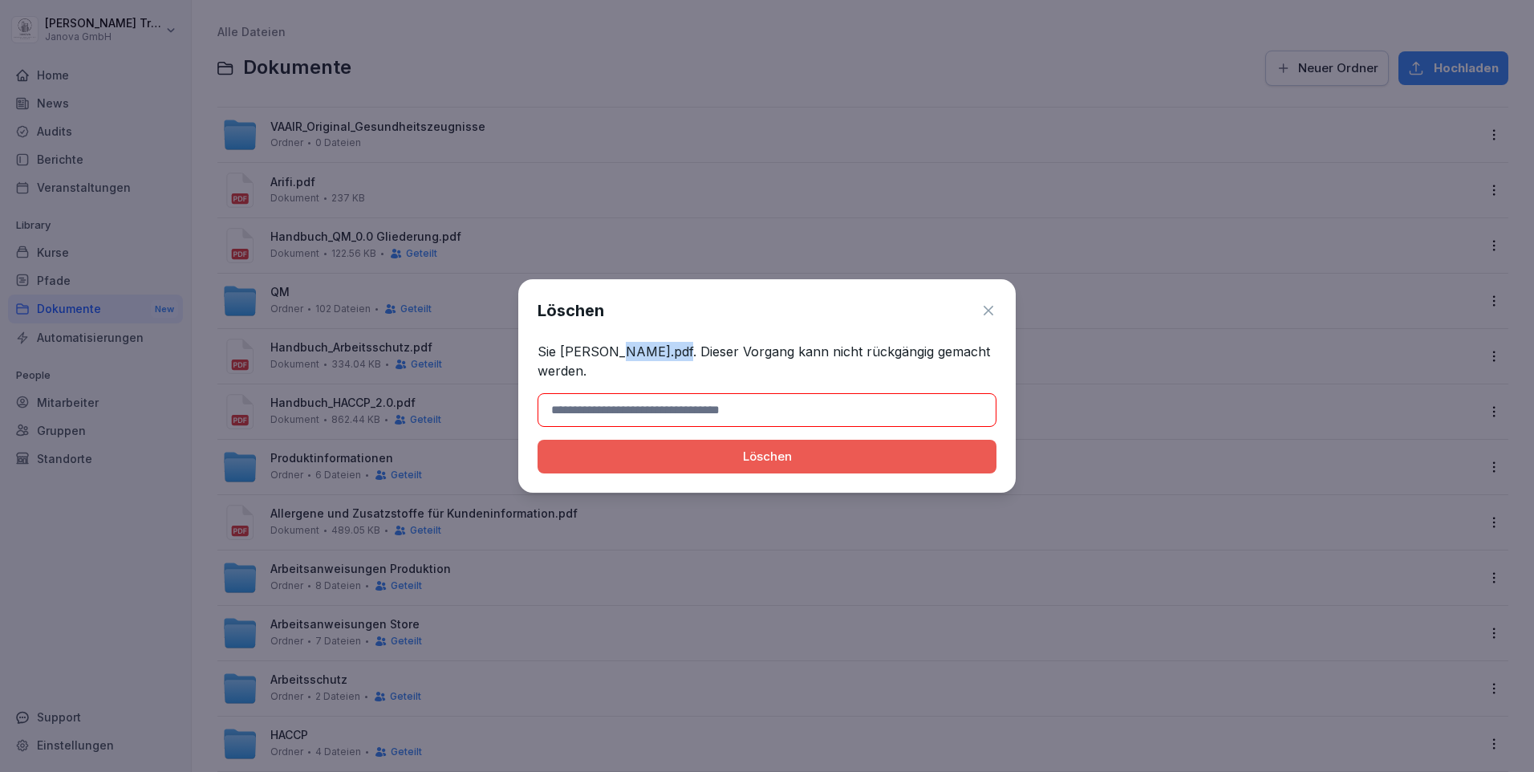
drag, startPoint x: 611, startPoint y: 347, endPoint x: 661, endPoint y: 352, distance: 50.0
click at [661, 352] on p "Sie [PERSON_NAME].pdf. Dieser Vorgang kann nicht rückgängig gemacht werden." at bounding box center [766, 361] width 459 height 39
copy p "Arifi.pdf"
click at [666, 404] on input at bounding box center [766, 410] width 459 height 34
paste input "*********"
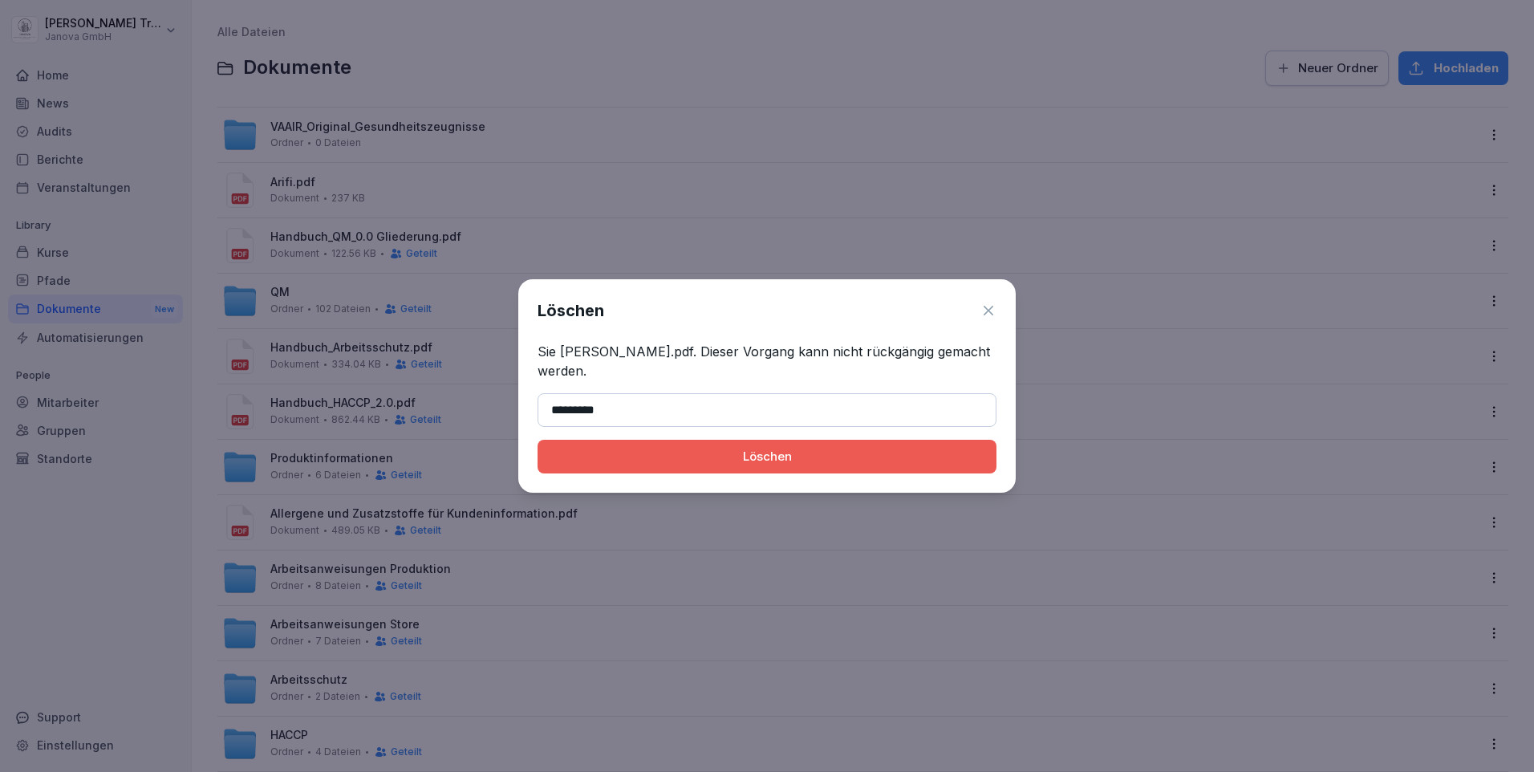
type input "*********"
click at [714, 454] on div "Löschen" at bounding box center [766, 457] width 433 height 18
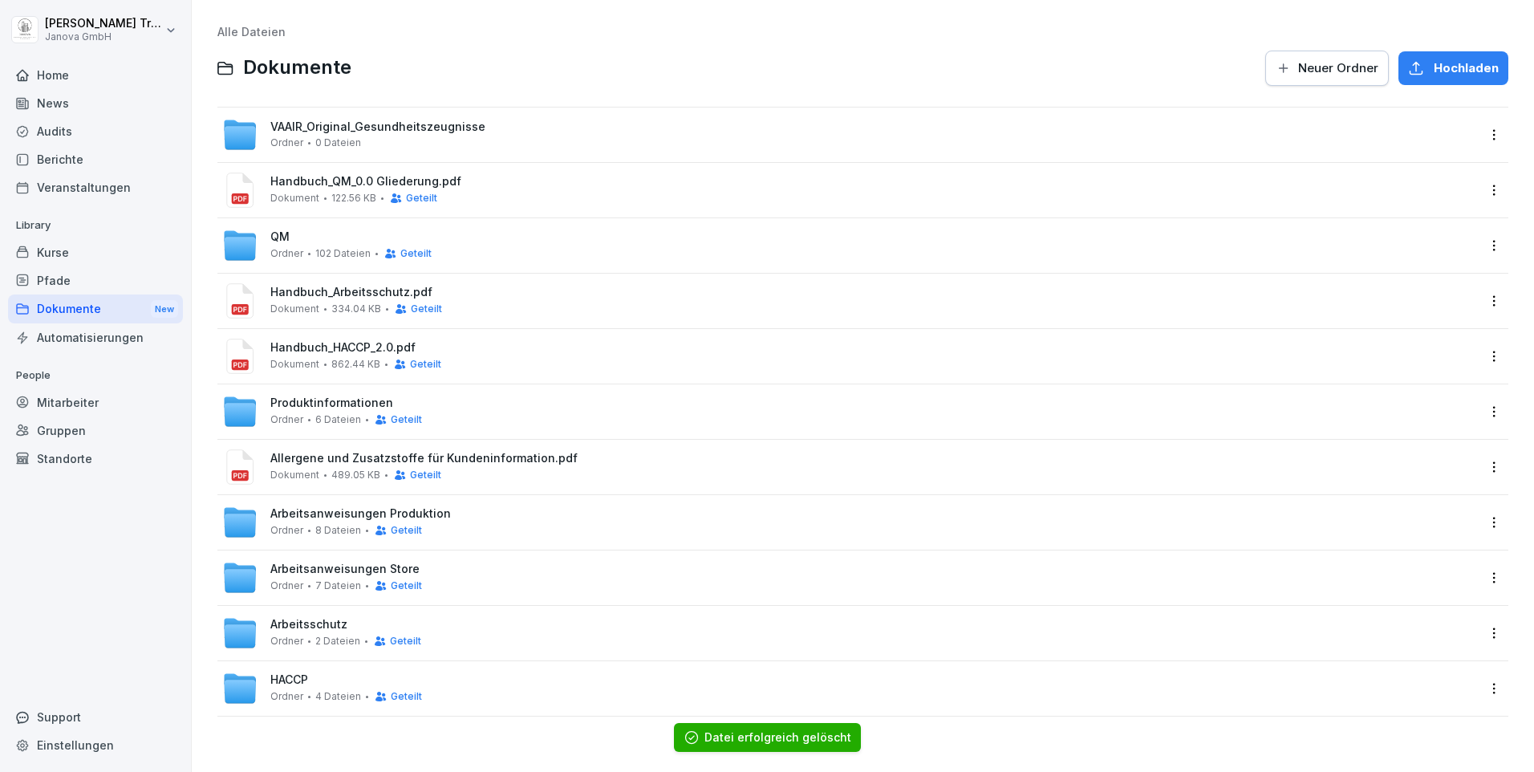
click at [363, 133] on span "VAAIR_Original_Gesundheitszeugnisse" at bounding box center [377, 127] width 215 height 14
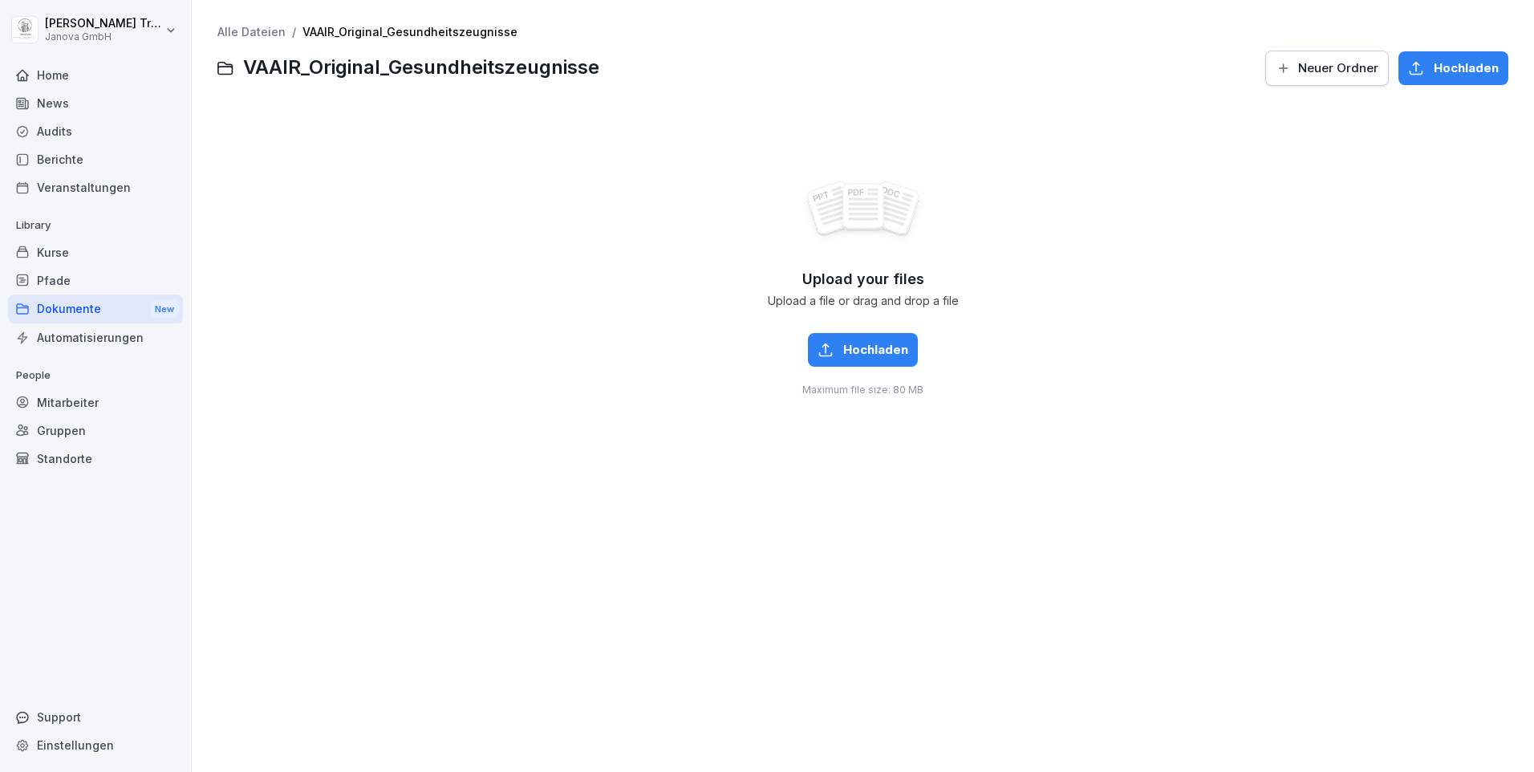
click at [843, 341] on span "Hochladen" at bounding box center [875, 350] width 65 height 18
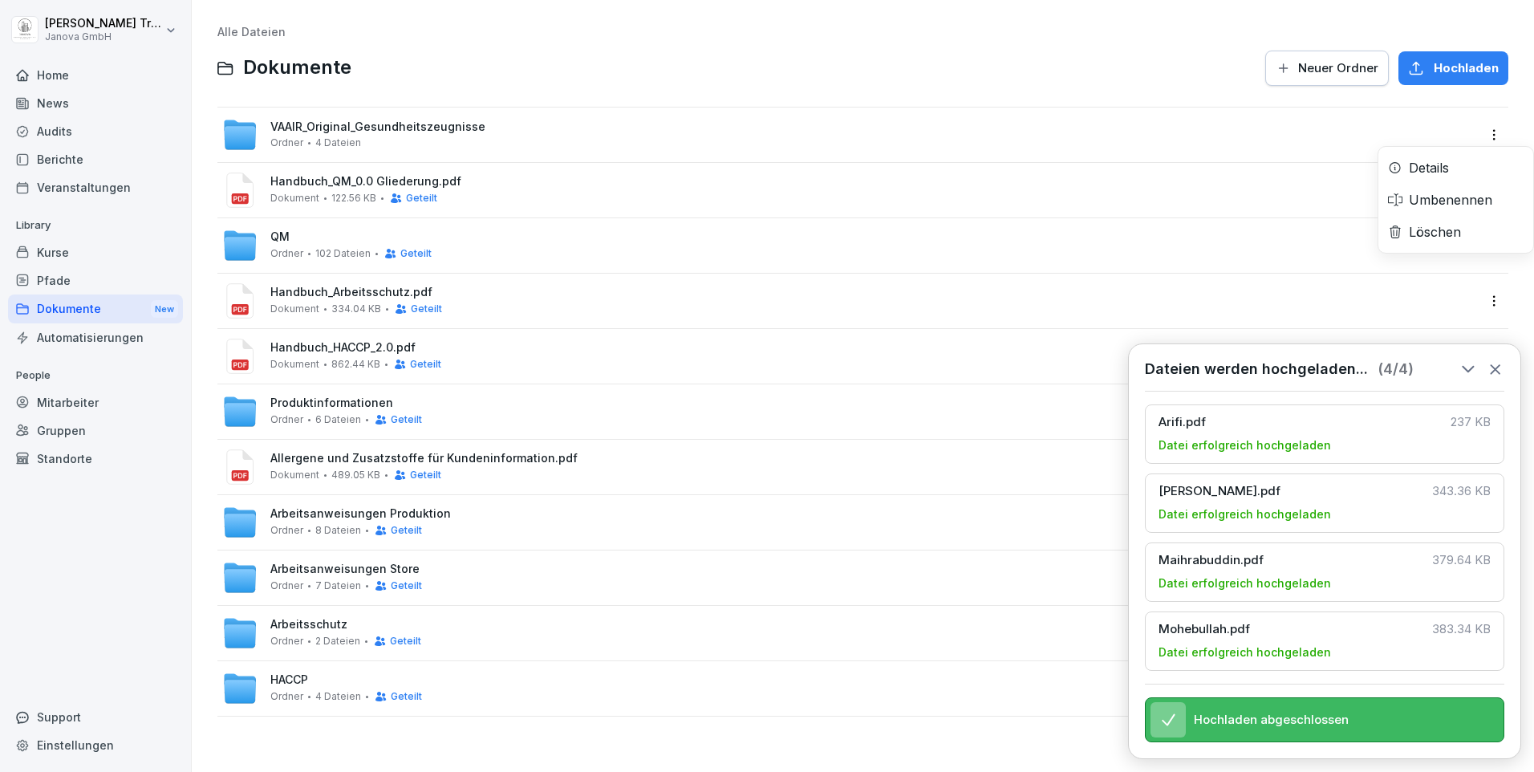
click at [1482, 132] on html "[PERSON_NAME] Janova GmbH Home News Audits Berichte Veranstaltungen Library Kur…" at bounding box center [767, 386] width 1534 height 772
click at [1447, 172] on div "Details" at bounding box center [1428, 167] width 40 height 19
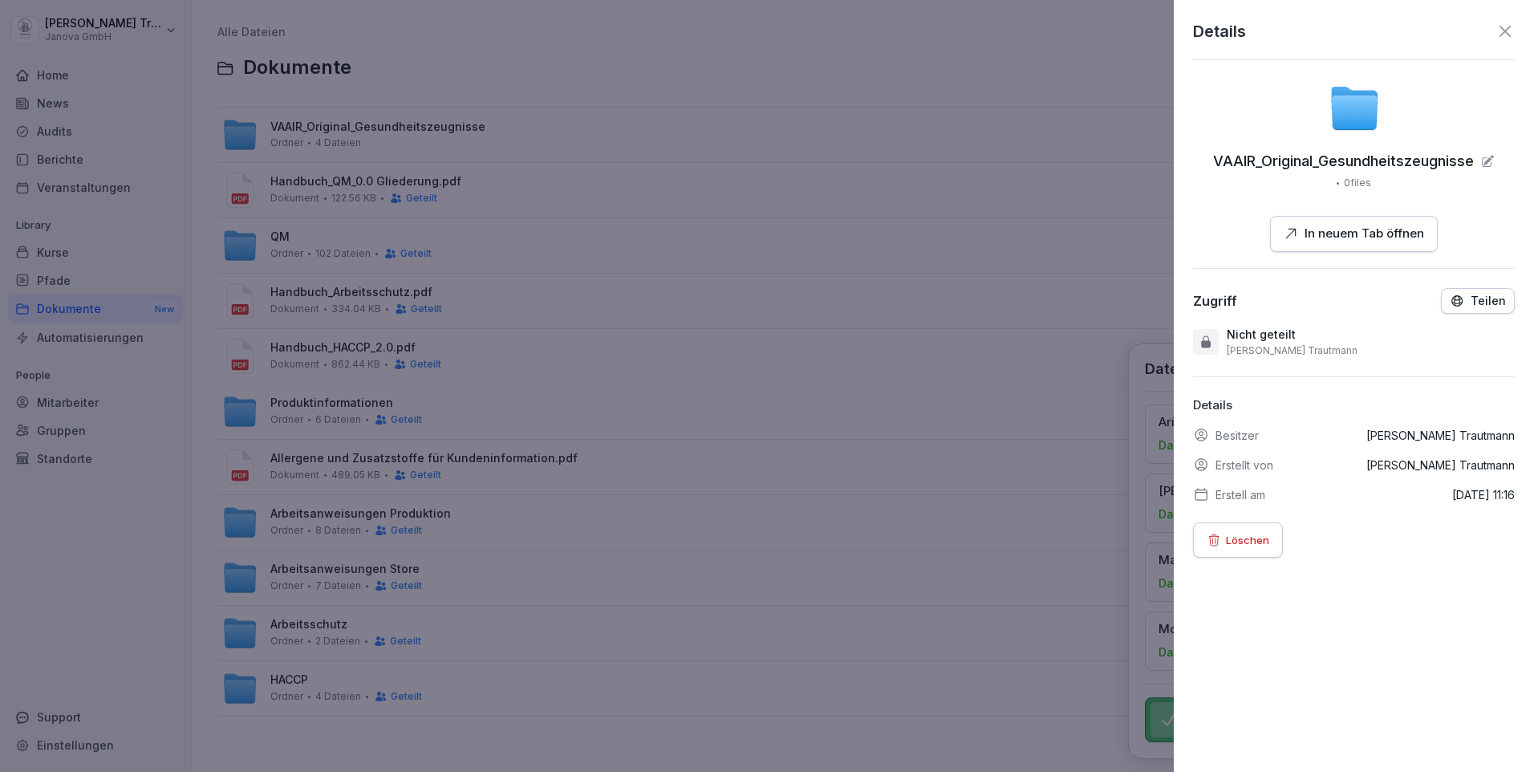
click at [1471, 294] on p "Teilen" at bounding box center [1487, 300] width 35 height 13
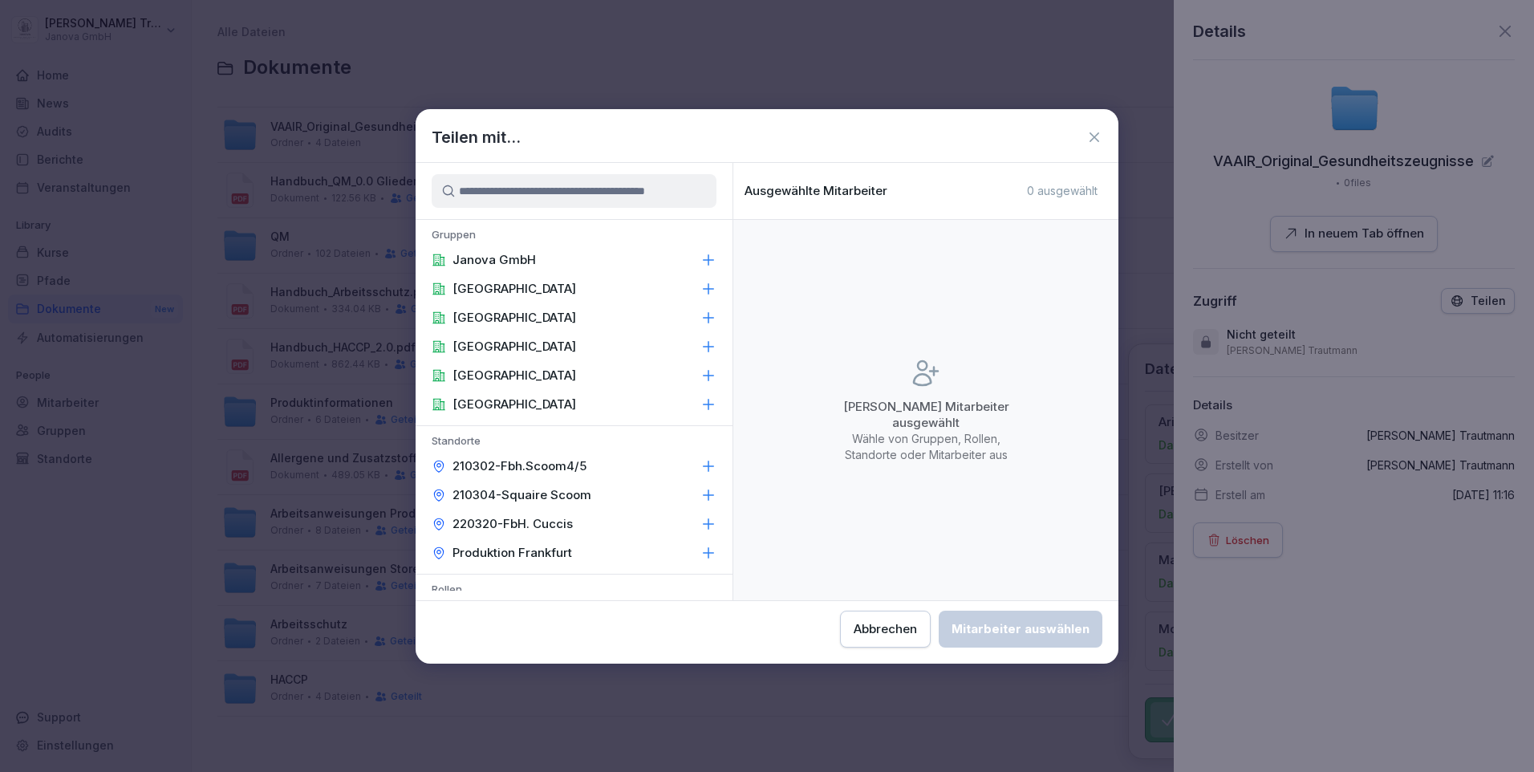
click at [487, 348] on p "[GEOGRAPHIC_DATA]" at bounding box center [514, 346] width 124 height 16
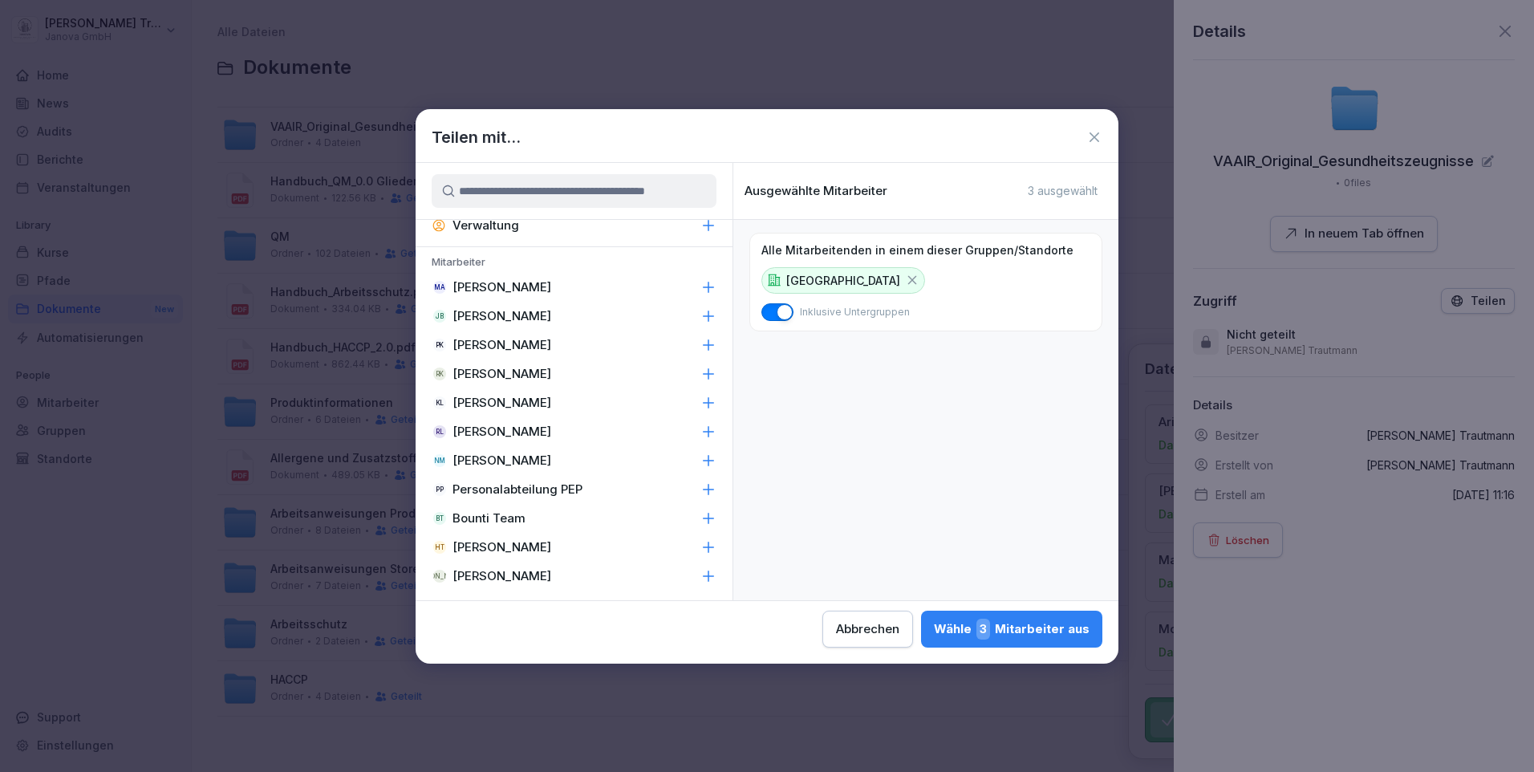
scroll to position [569, 0]
click at [501, 338] on p "[PERSON_NAME]" at bounding box center [501, 338] width 99 height 16
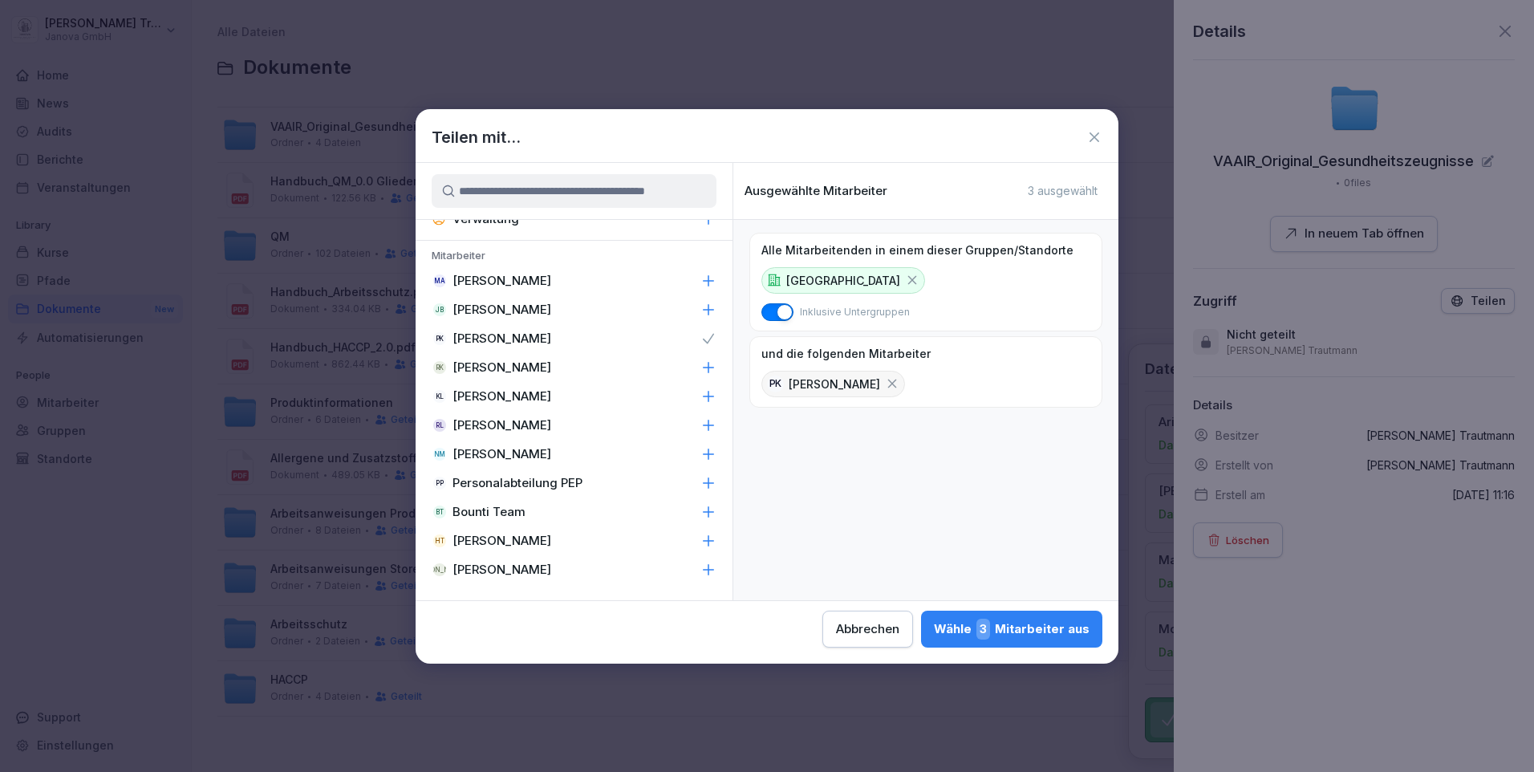
click at [1048, 630] on div "Wähle 3 Mitarbeiter aus" at bounding box center [1012, 628] width 156 height 21
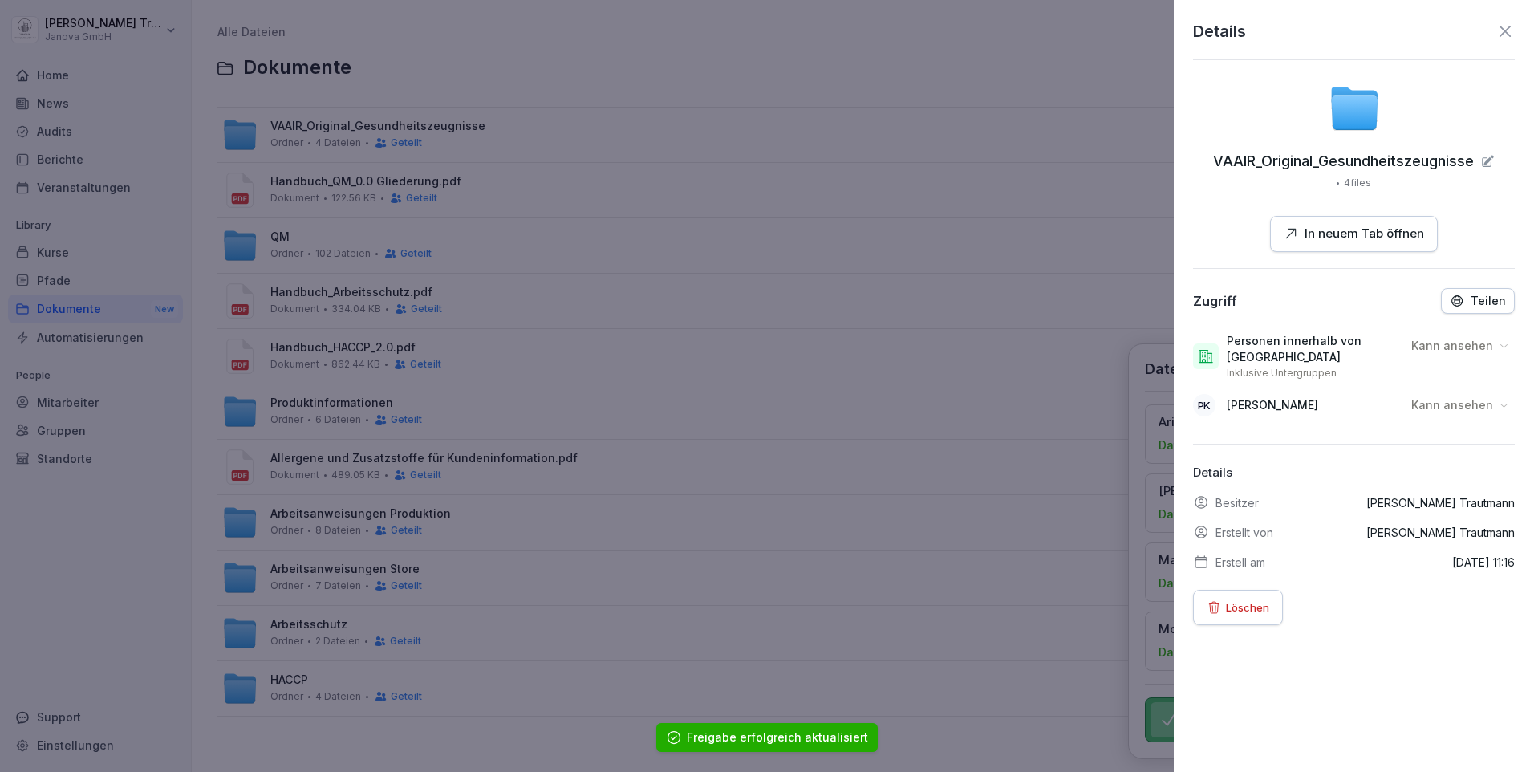
click at [1495, 31] on icon at bounding box center [1504, 31] width 19 height 19
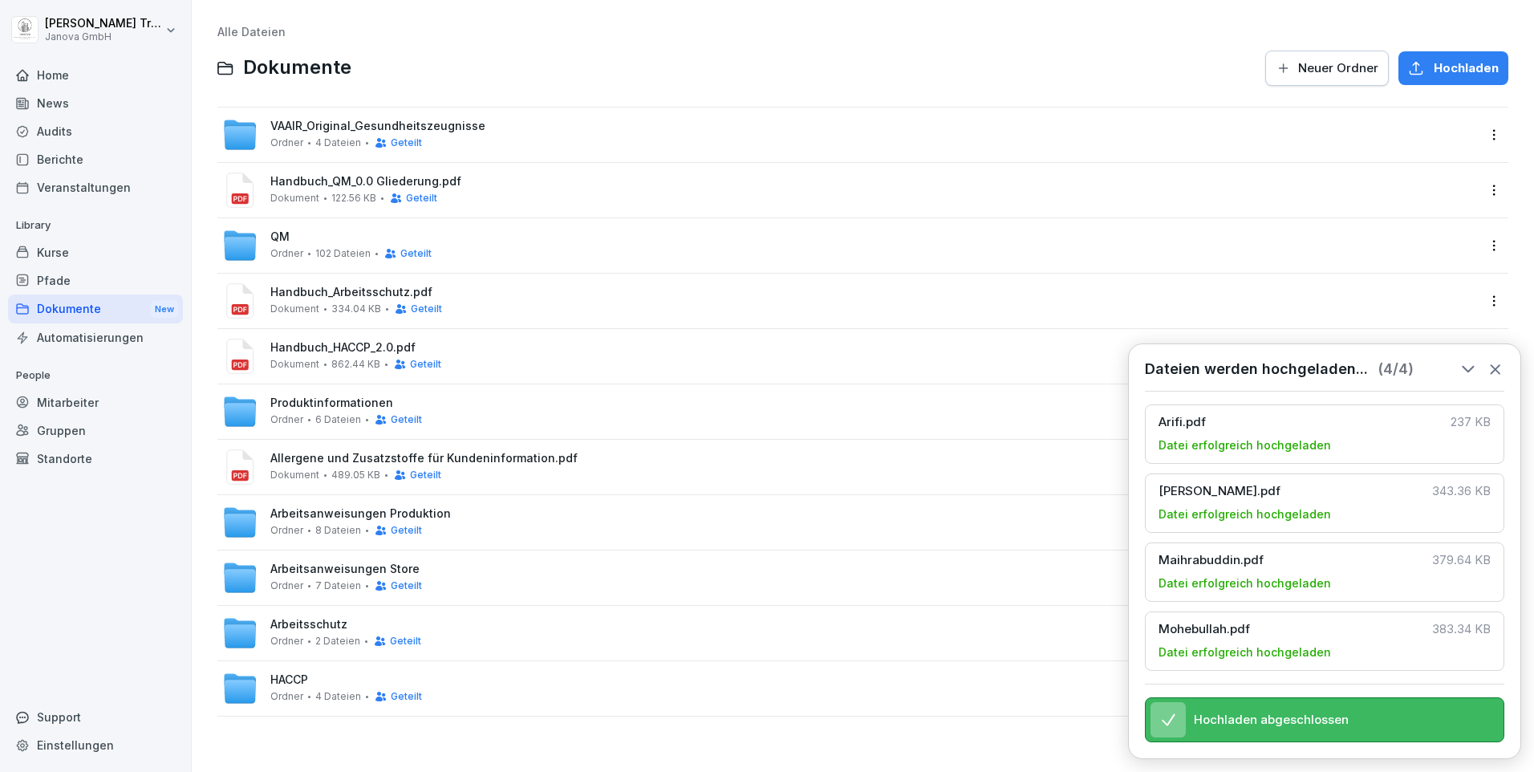
click at [1489, 360] on icon at bounding box center [1495, 369] width 18 height 18
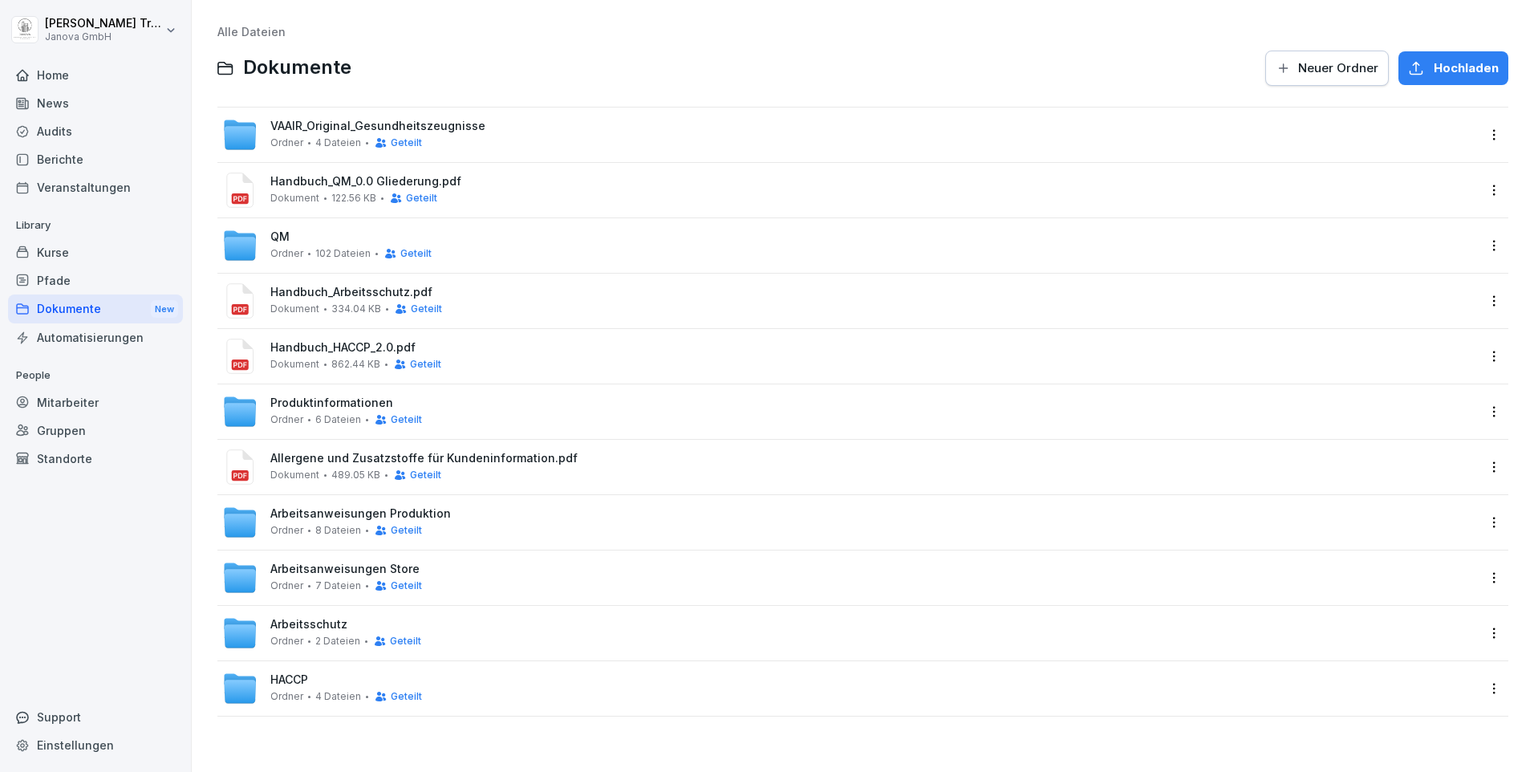
click at [401, 138] on span "Geteilt" at bounding box center [406, 142] width 31 height 11
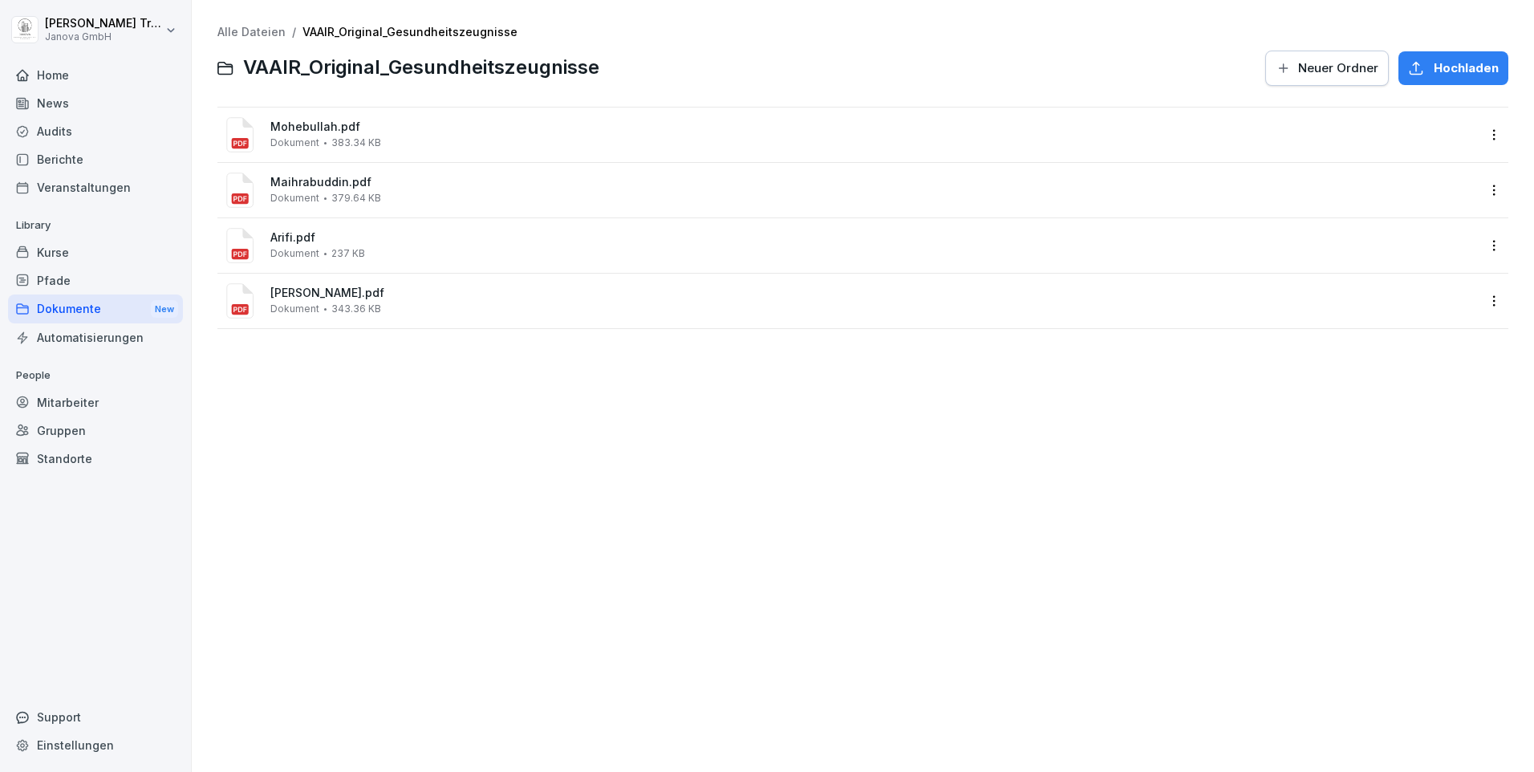
click at [55, 400] on div "Mitarbeiter" at bounding box center [95, 402] width 175 height 28
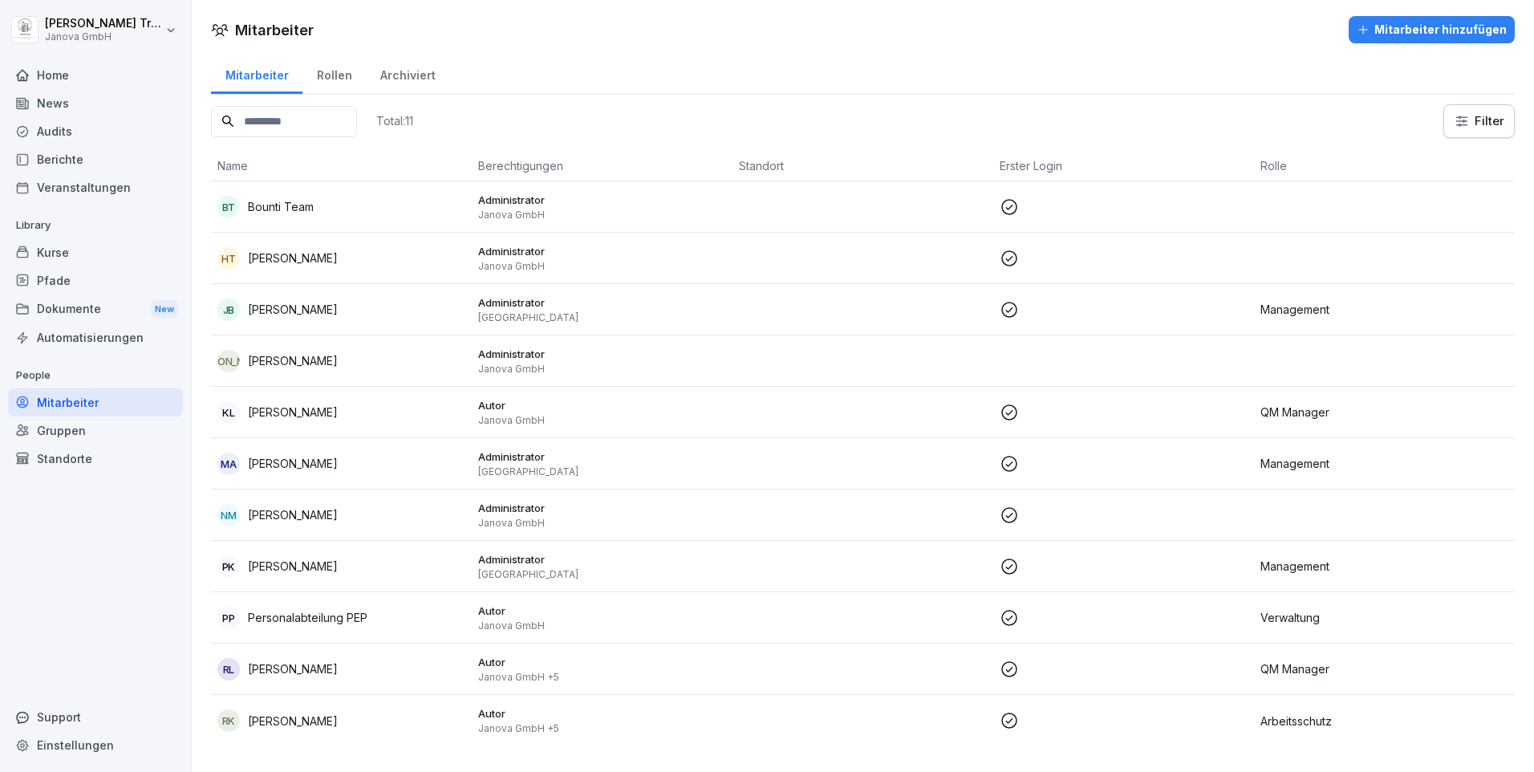
click at [1270, 562] on p "Management" at bounding box center [1384, 565] width 248 height 17
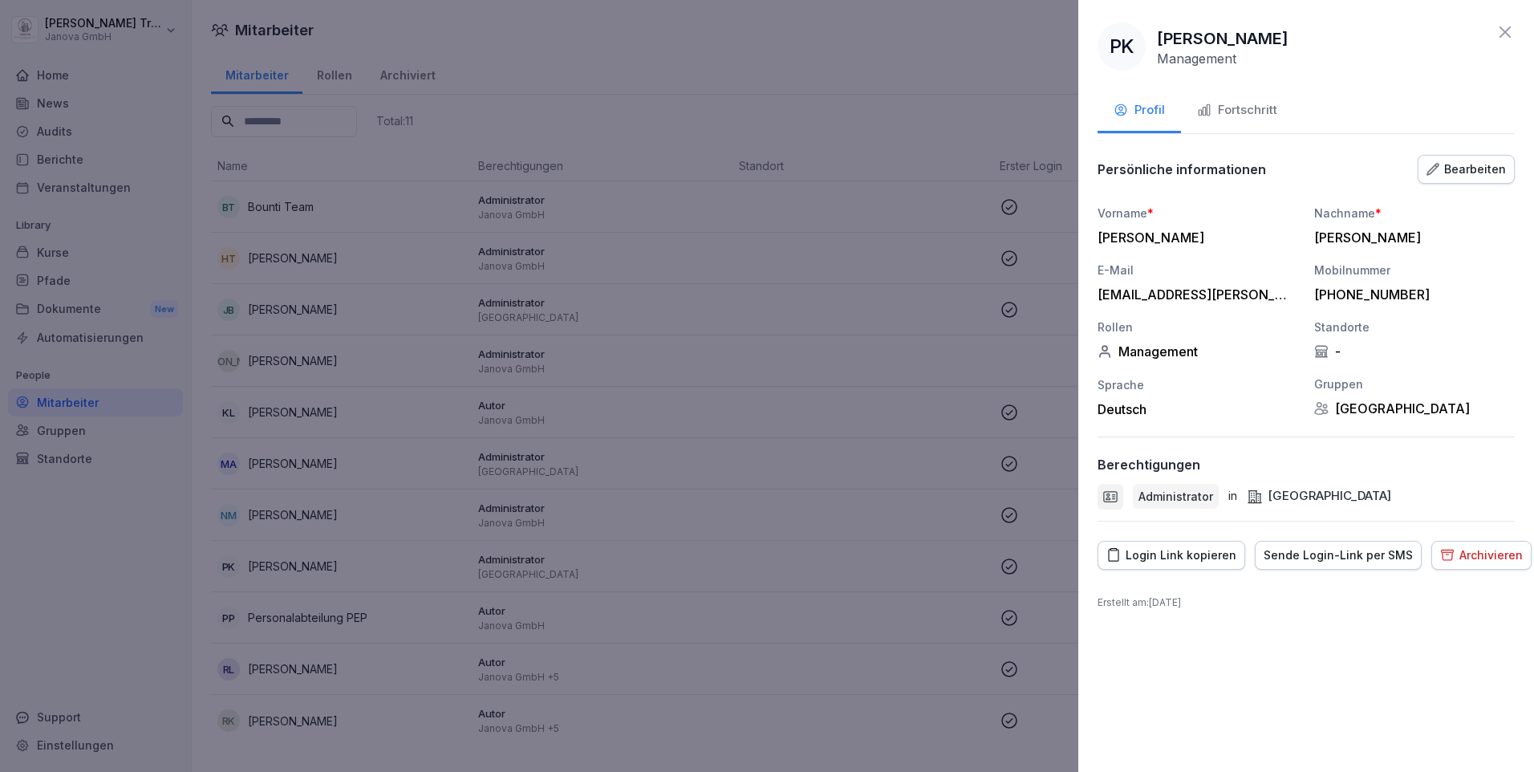
click at [1507, 33] on icon at bounding box center [1504, 31] width 19 height 19
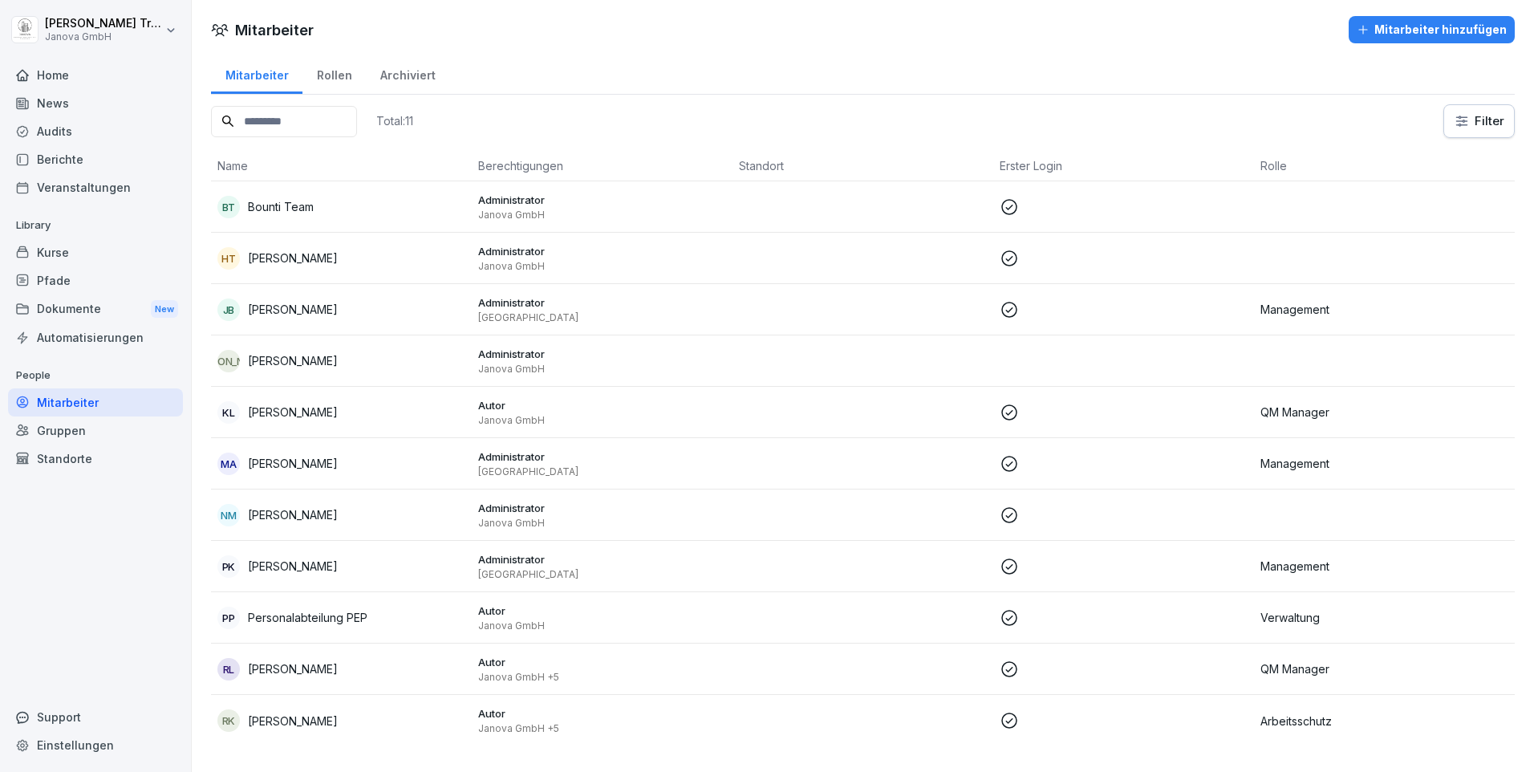
click at [75, 459] on div "Standorte" at bounding box center [95, 458] width 175 height 28
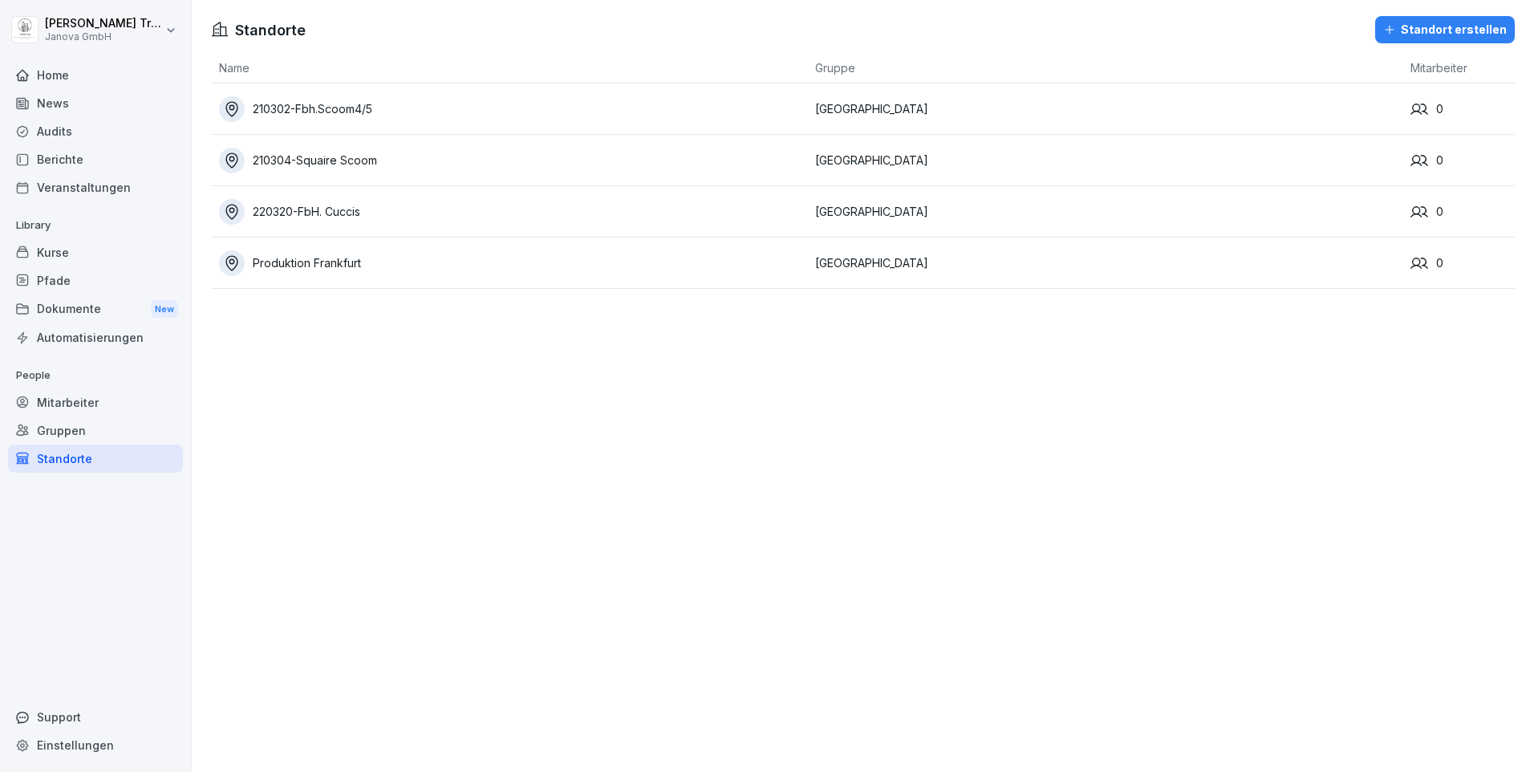
click at [76, 426] on div "Gruppen" at bounding box center [95, 430] width 175 height 28
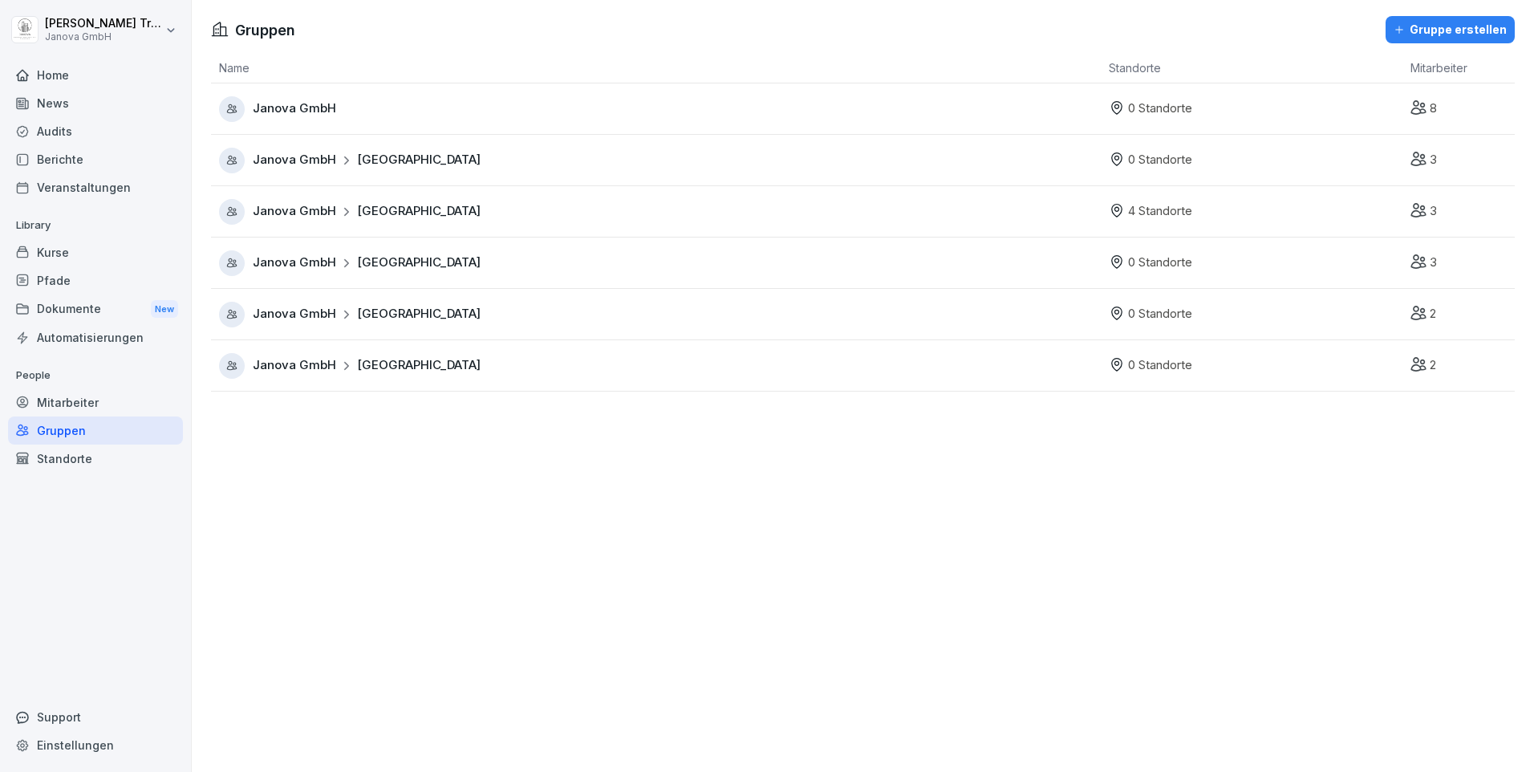
click at [390, 264] on span "[GEOGRAPHIC_DATA]" at bounding box center [419, 262] width 124 height 18
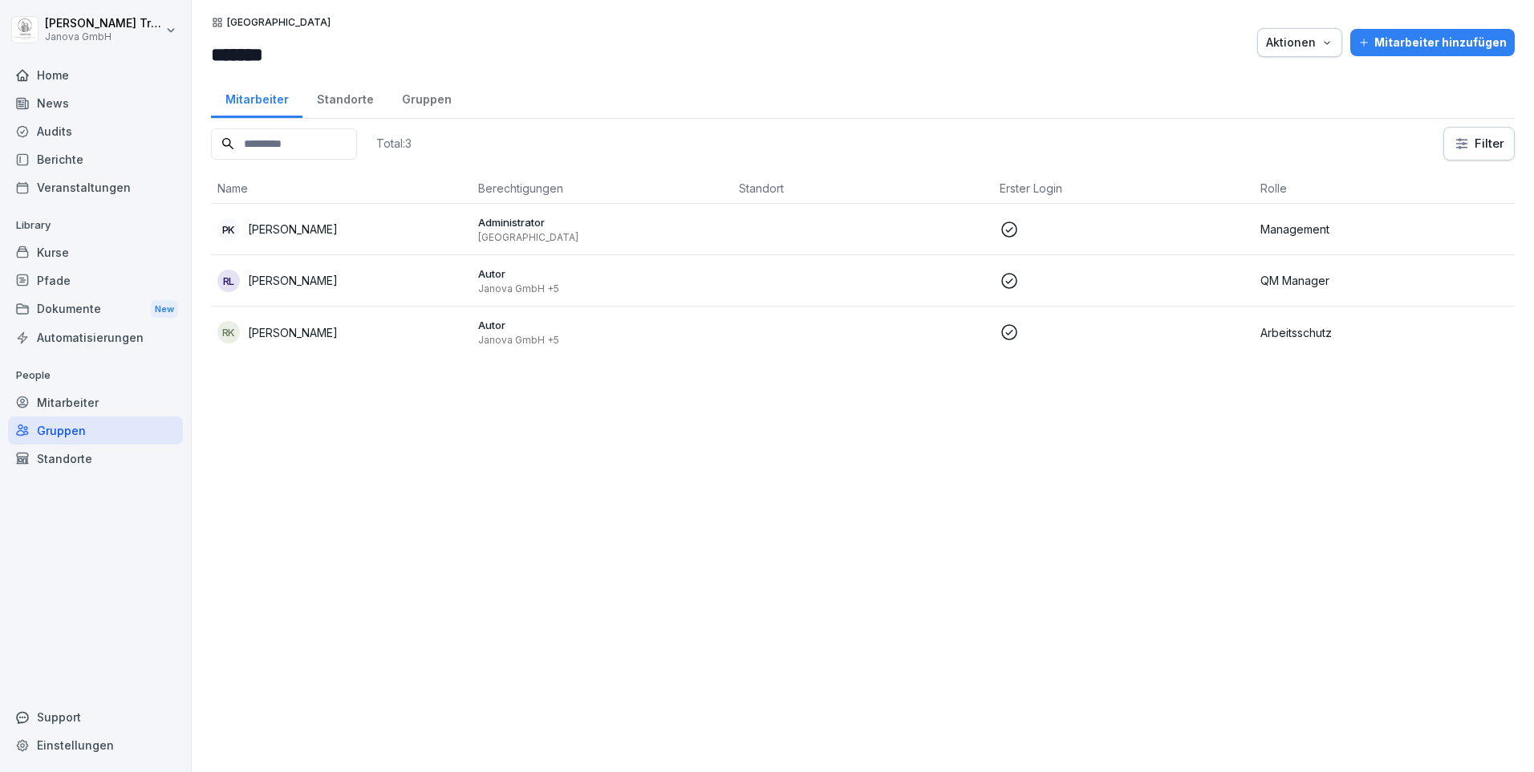
click at [348, 101] on div "Standorte" at bounding box center [344, 97] width 85 height 41
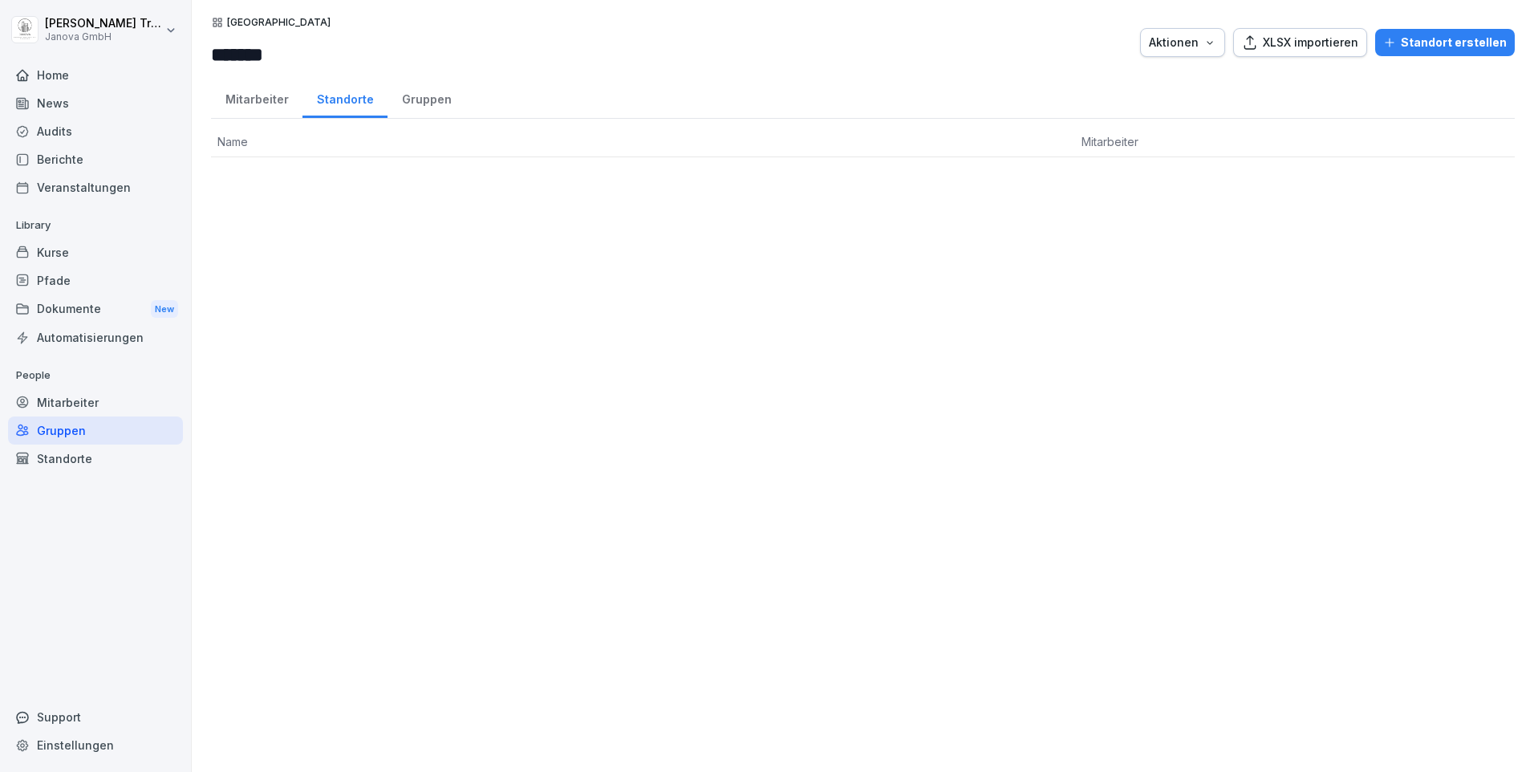
click at [268, 97] on div "Mitarbeiter" at bounding box center [256, 97] width 91 height 41
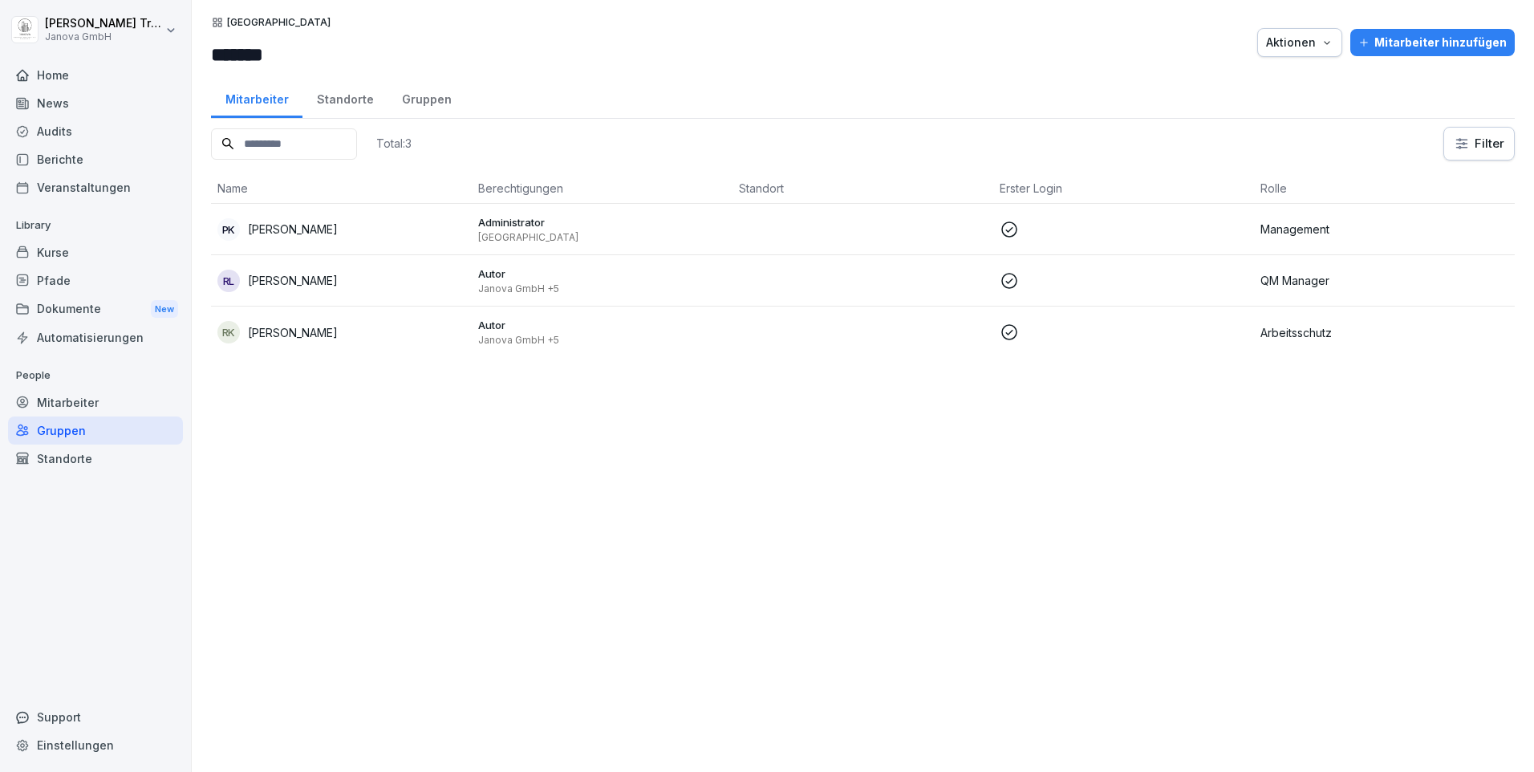
click at [57, 251] on div "Kurse" at bounding box center [95, 252] width 175 height 28
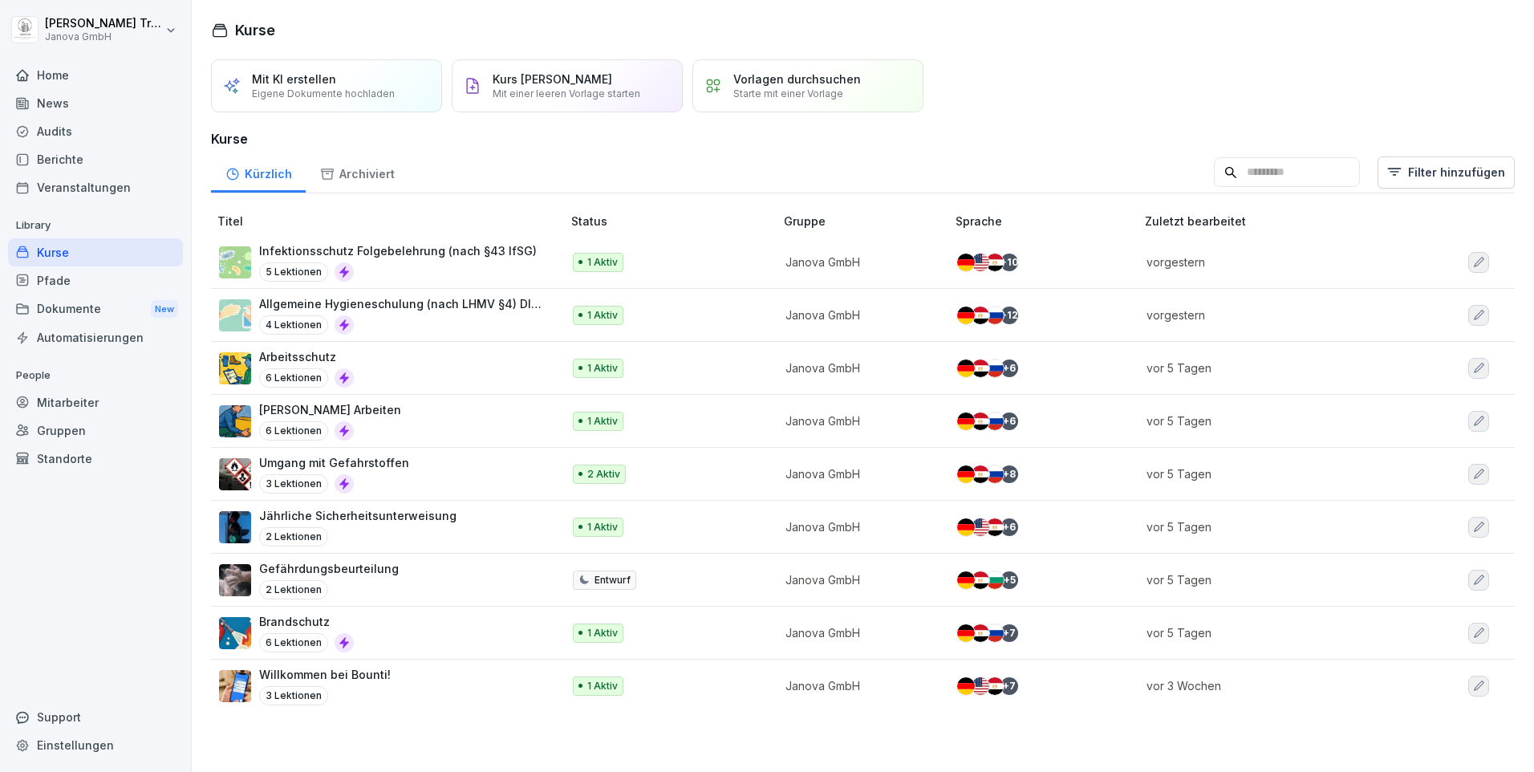
click at [74, 135] on div "Audits" at bounding box center [95, 131] width 175 height 28
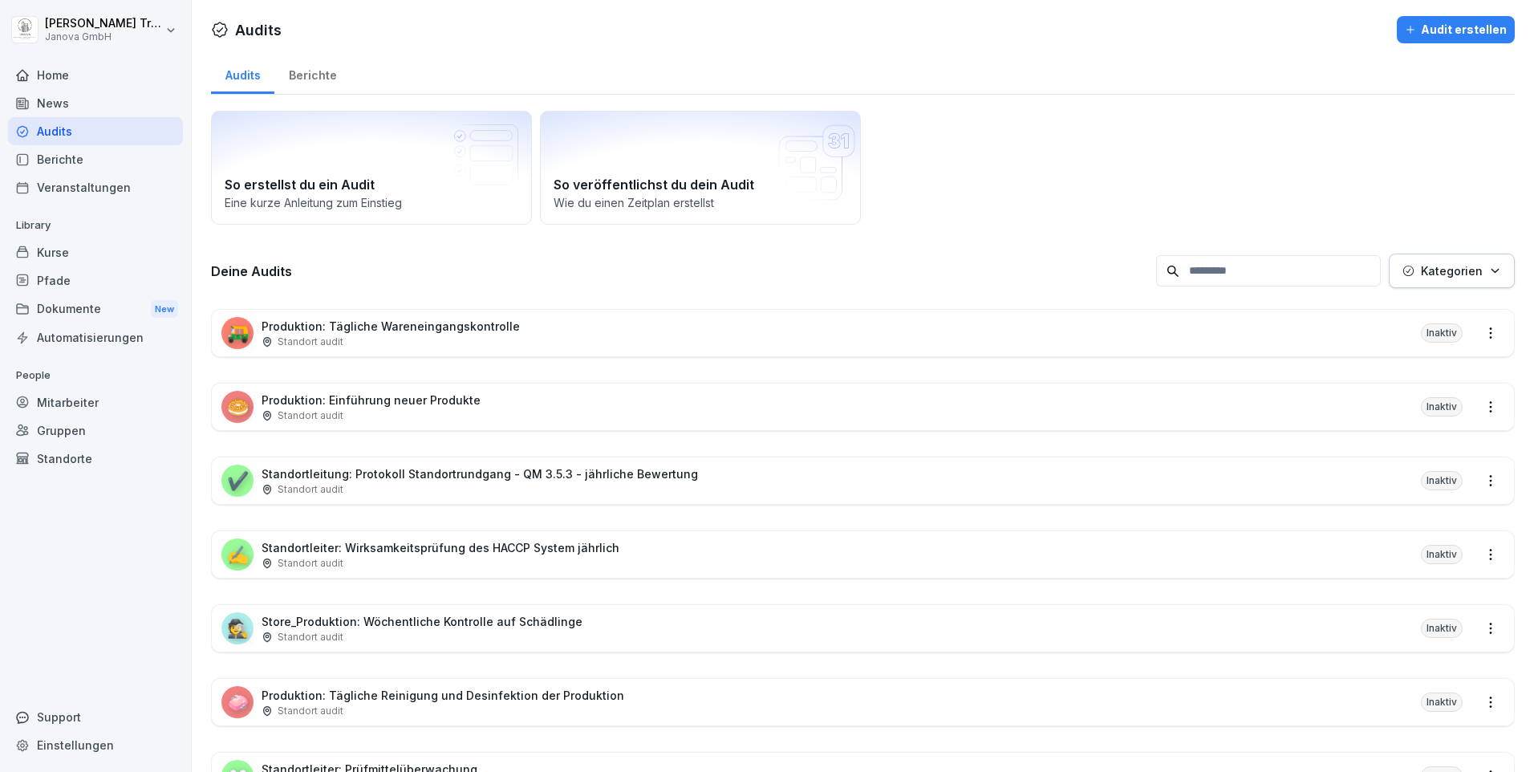
click at [81, 134] on div "Audits" at bounding box center [95, 131] width 175 height 28
click at [79, 253] on div "Kurse" at bounding box center [95, 252] width 175 height 28
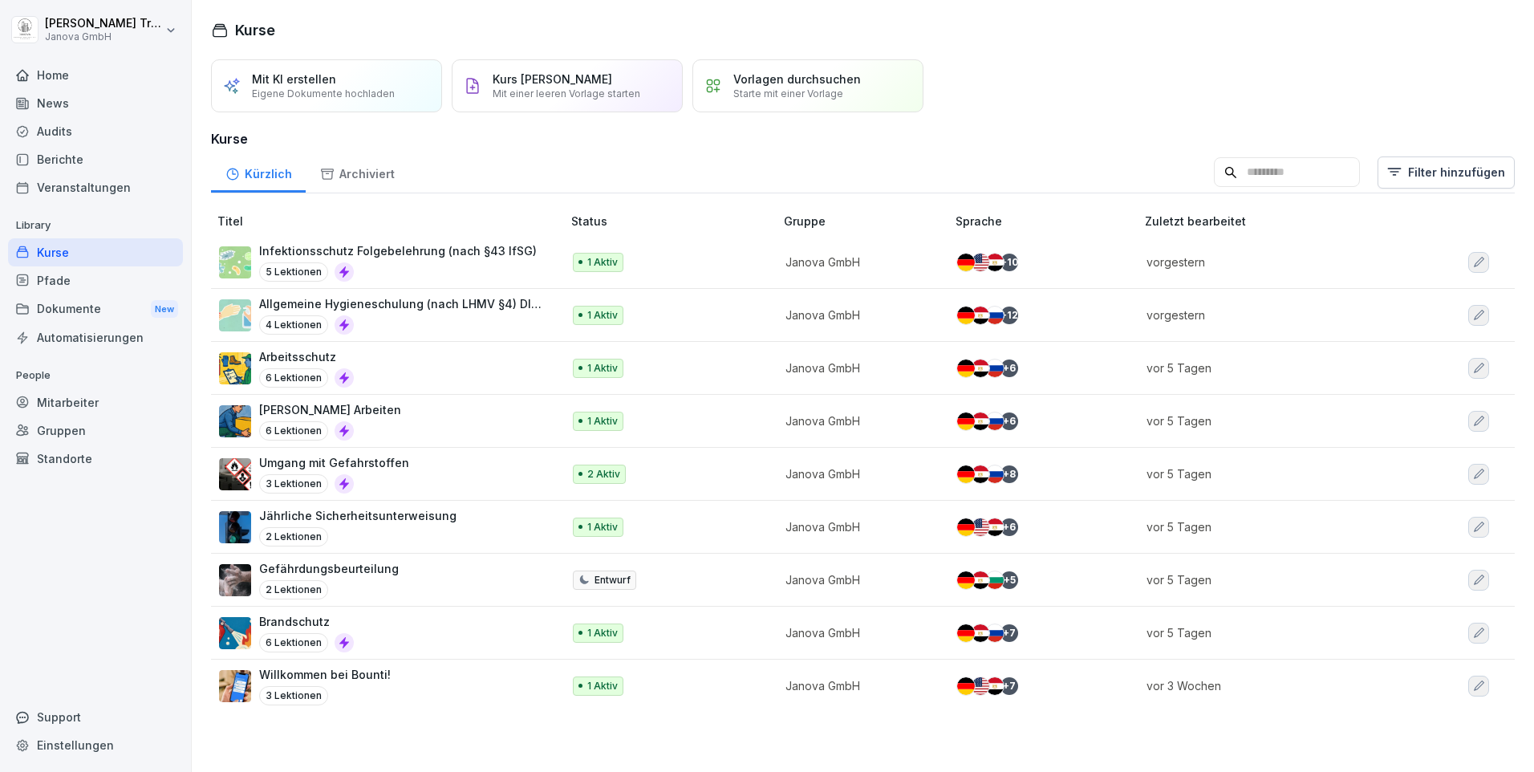
click at [93, 130] on div "Audits" at bounding box center [95, 131] width 175 height 28
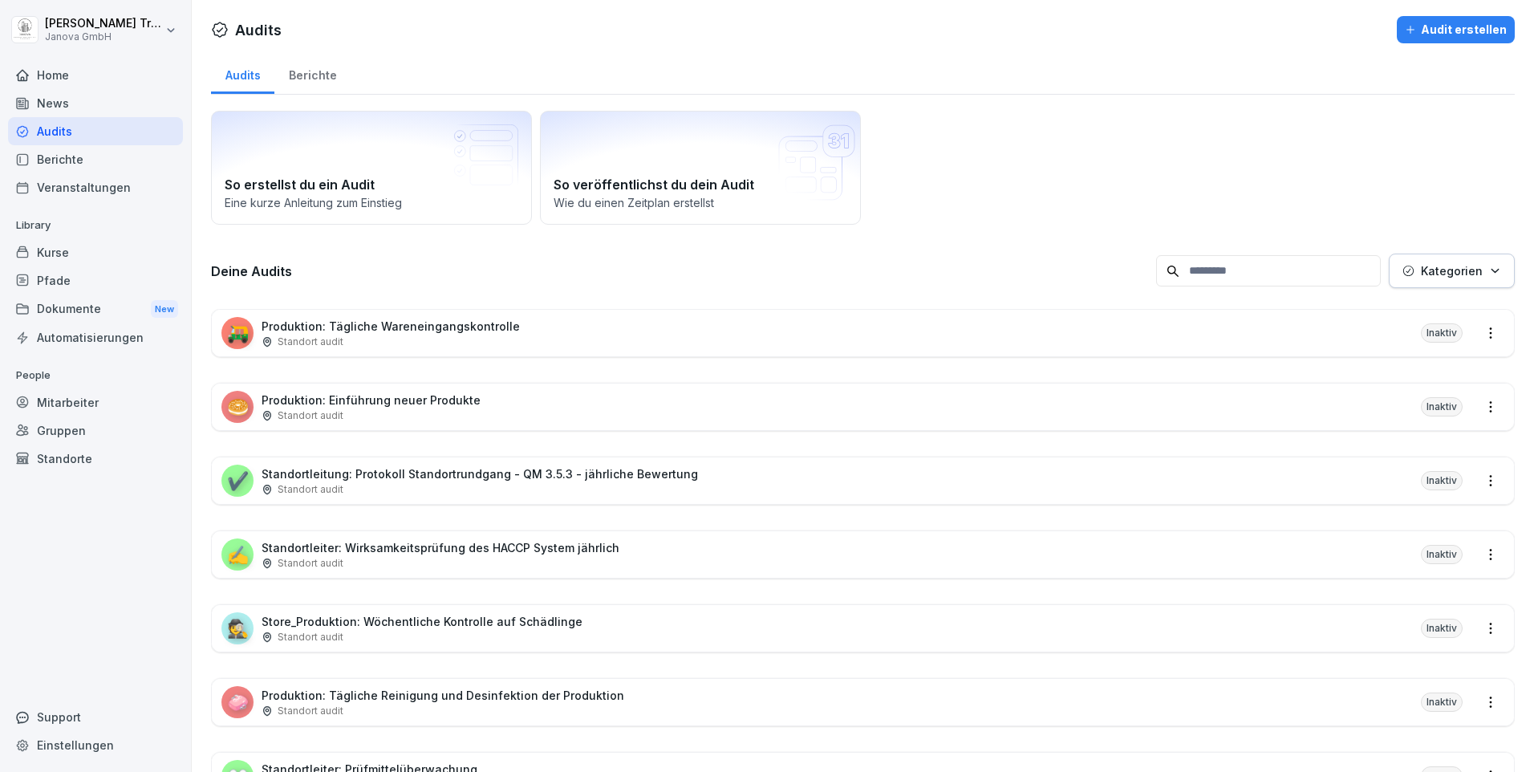
click at [66, 304] on div "Dokumente New" at bounding box center [95, 309] width 175 height 30
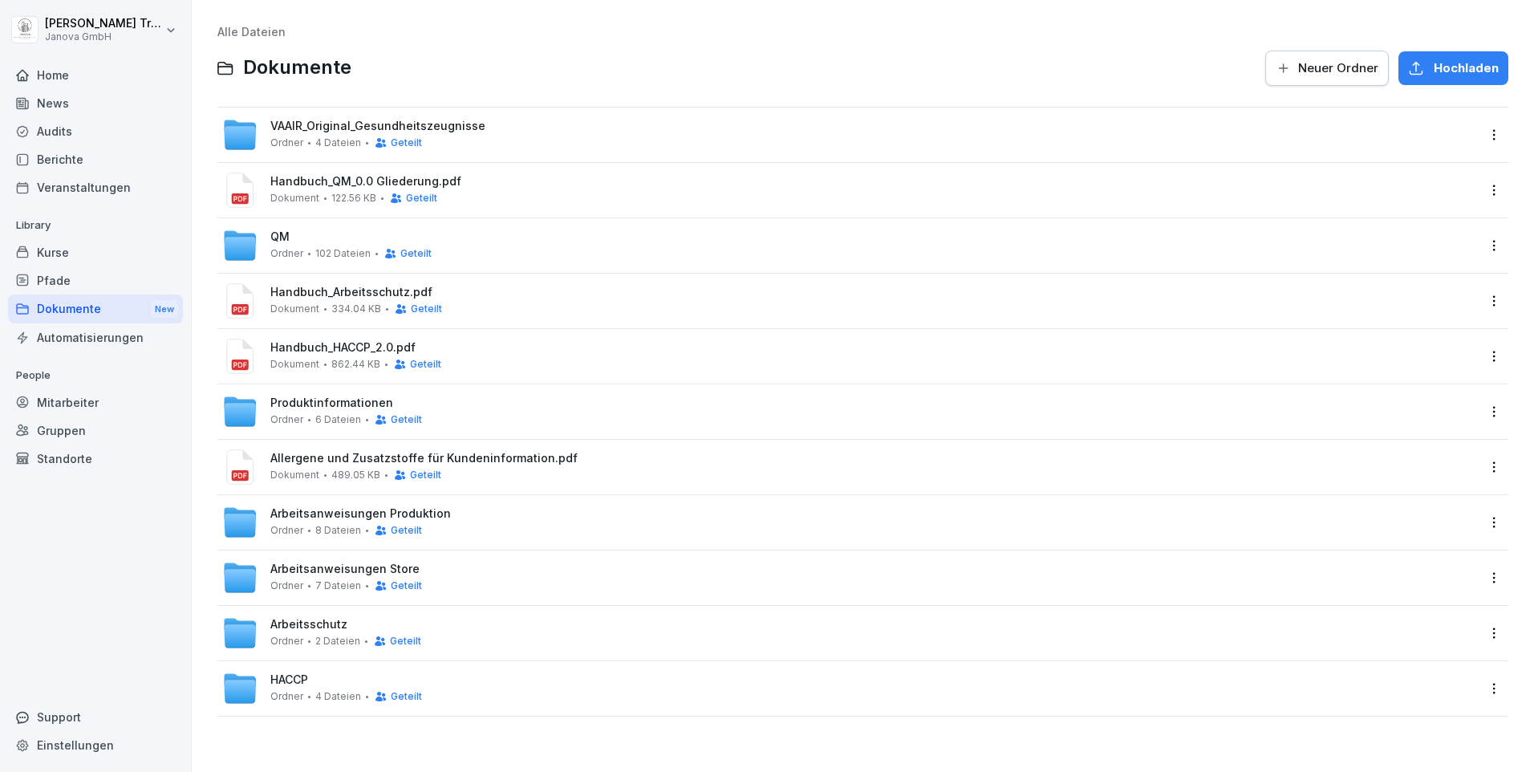
click at [371, 122] on span "VAAIR_Original_Gesundheitszeugnisse" at bounding box center [377, 127] width 215 height 14
